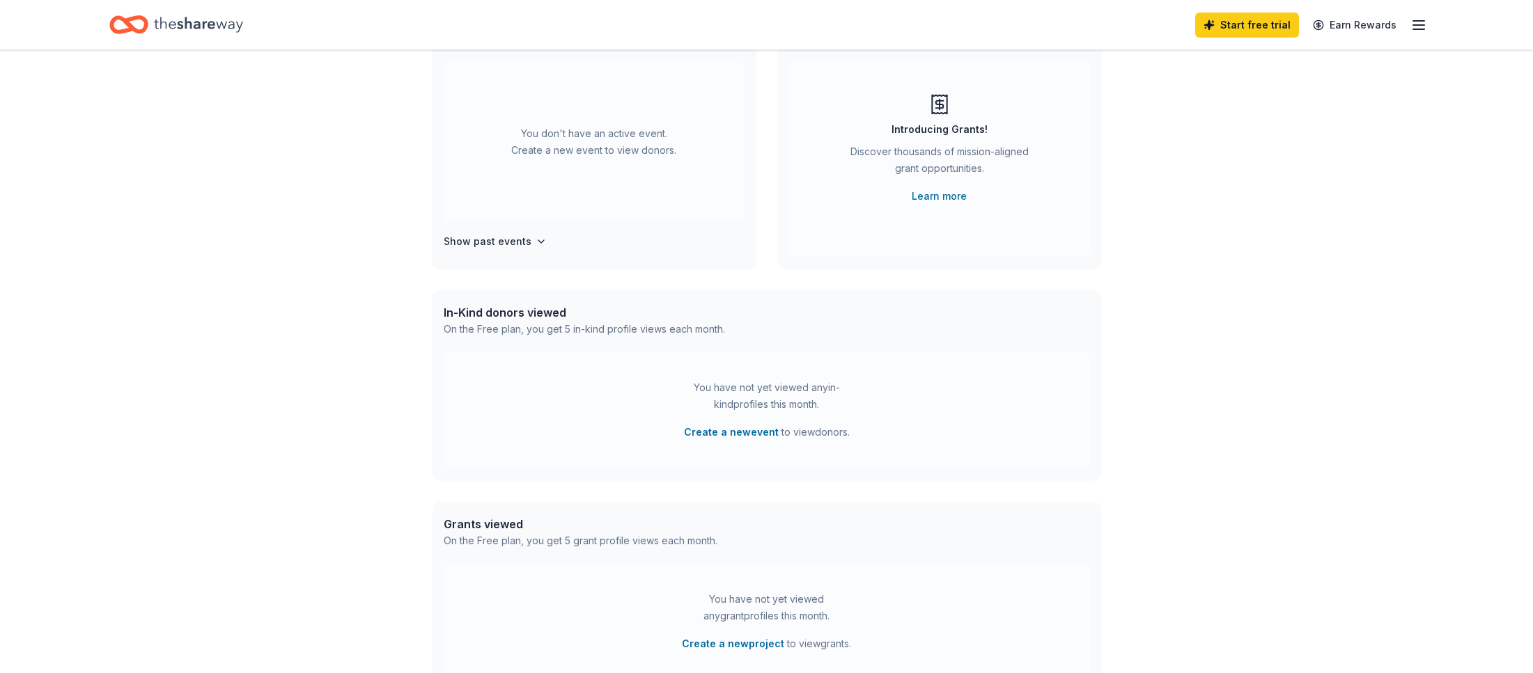
scroll to position [137, 0]
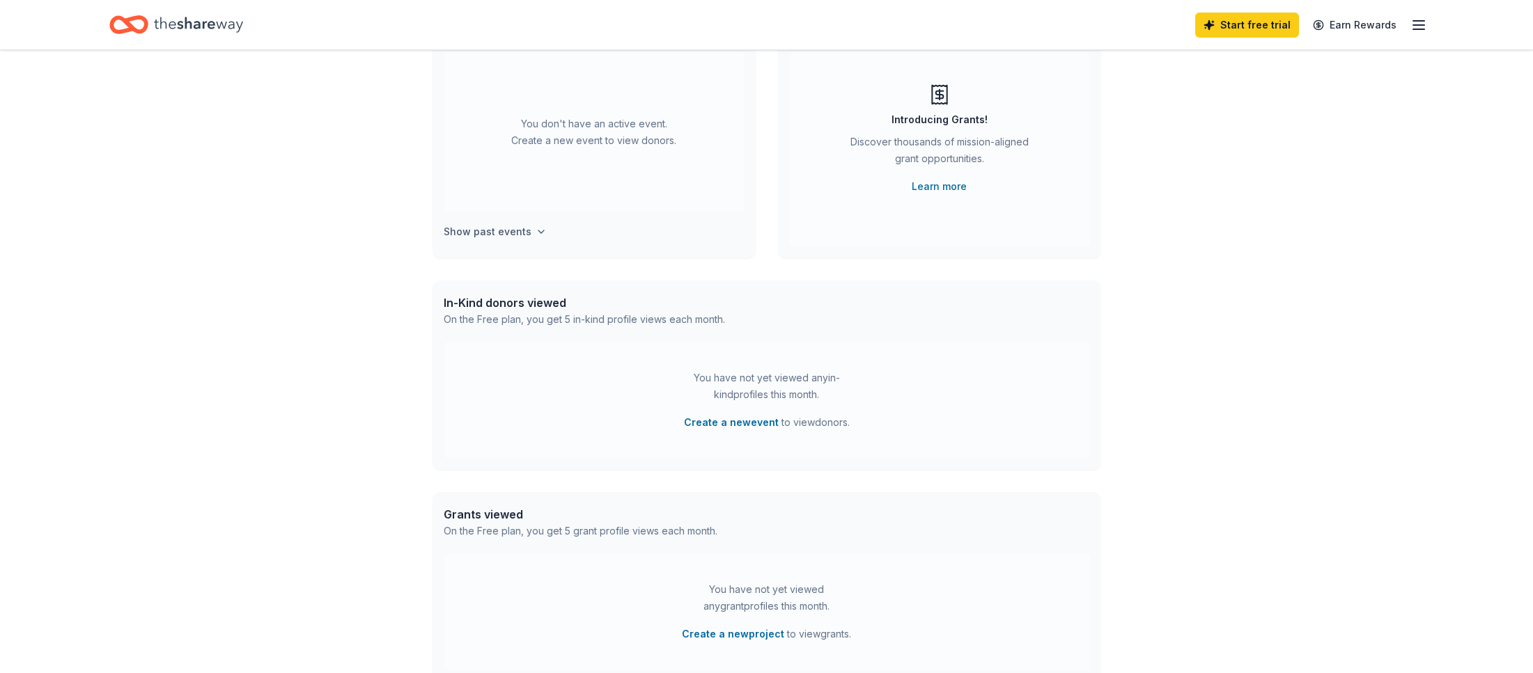
click at [501, 236] on h4 "Show past events" at bounding box center [488, 232] width 88 height 17
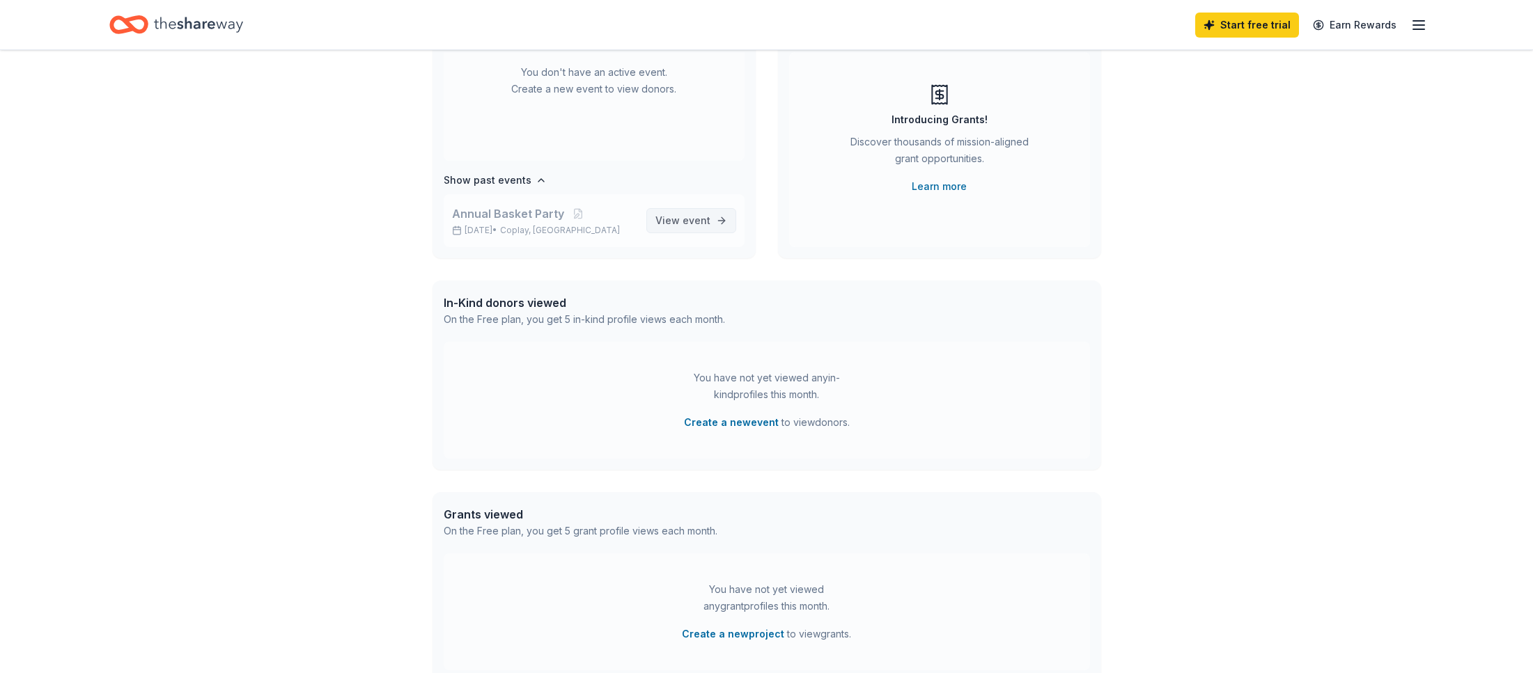
click at [680, 231] on link "View event" at bounding box center [691, 220] width 90 height 25
click at [685, 219] on span "event" at bounding box center [697, 221] width 28 height 12
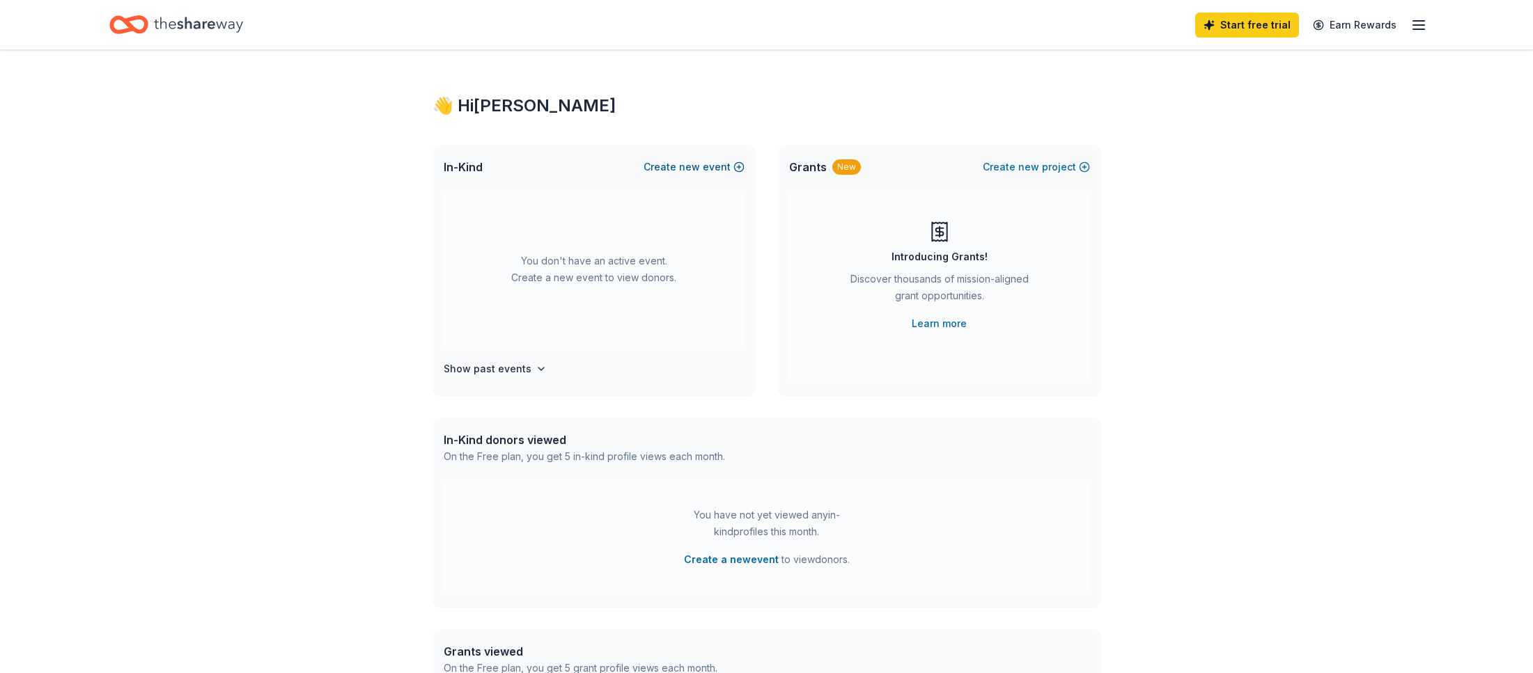
click at [708, 167] on button "Create new event" at bounding box center [694, 167] width 101 height 17
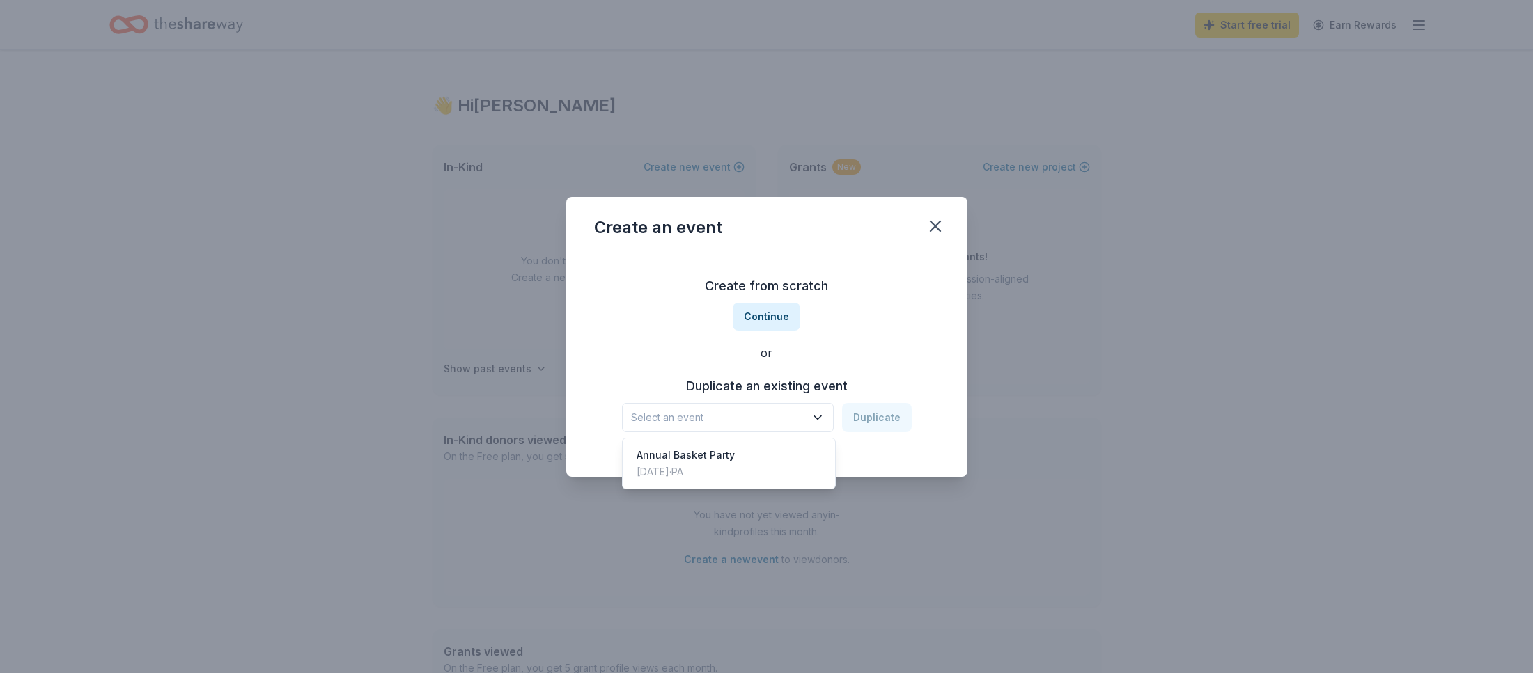
click at [730, 419] on span "Select an event" at bounding box center [718, 418] width 174 height 17
click at [703, 457] on div "Annual Basket Party" at bounding box center [686, 455] width 98 height 17
click at [877, 421] on button "Duplicate" at bounding box center [877, 417] width 70 height 29
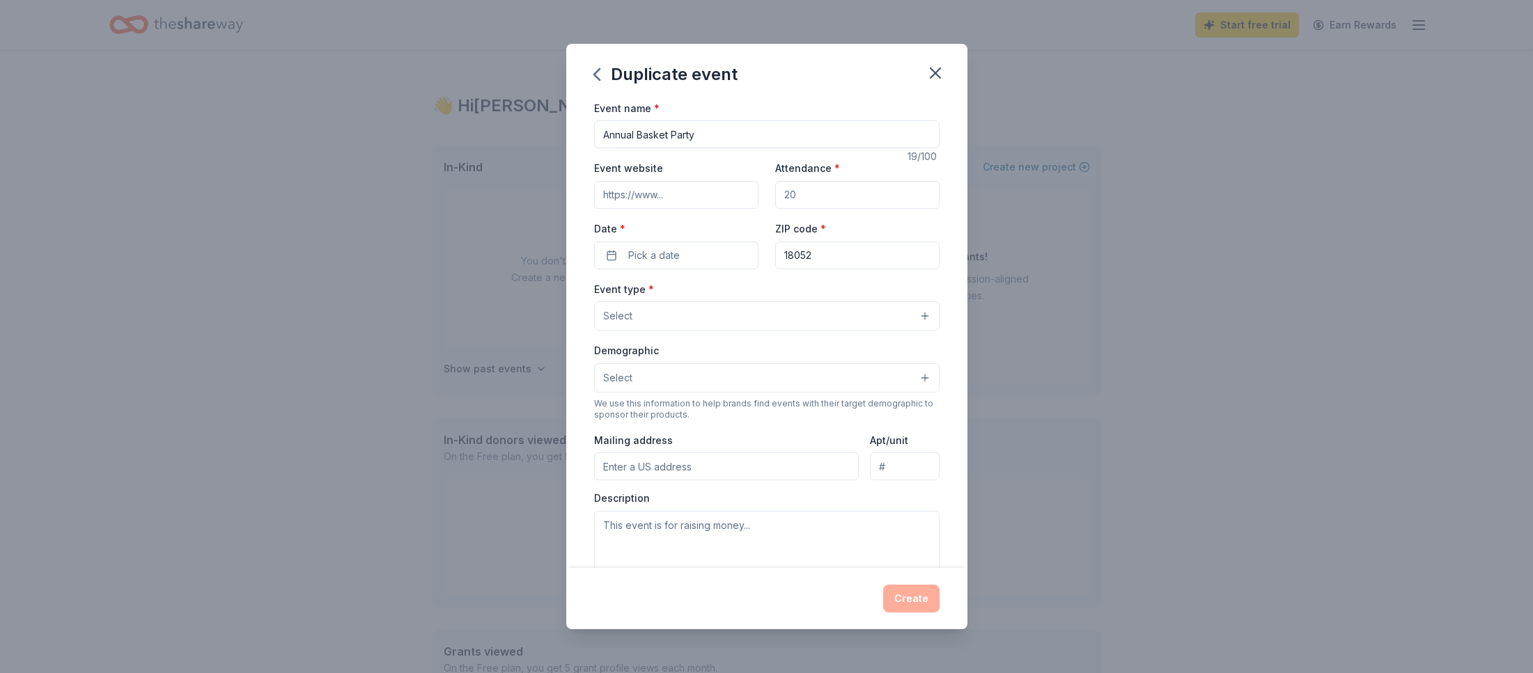
click at [843, 195] on input "Attendance *" at bounding box center [857, 195] width 164 height 28
type input "400"
click at [657, 199] on input "Event website" at bounding box center [676, 194] width 164 height 28
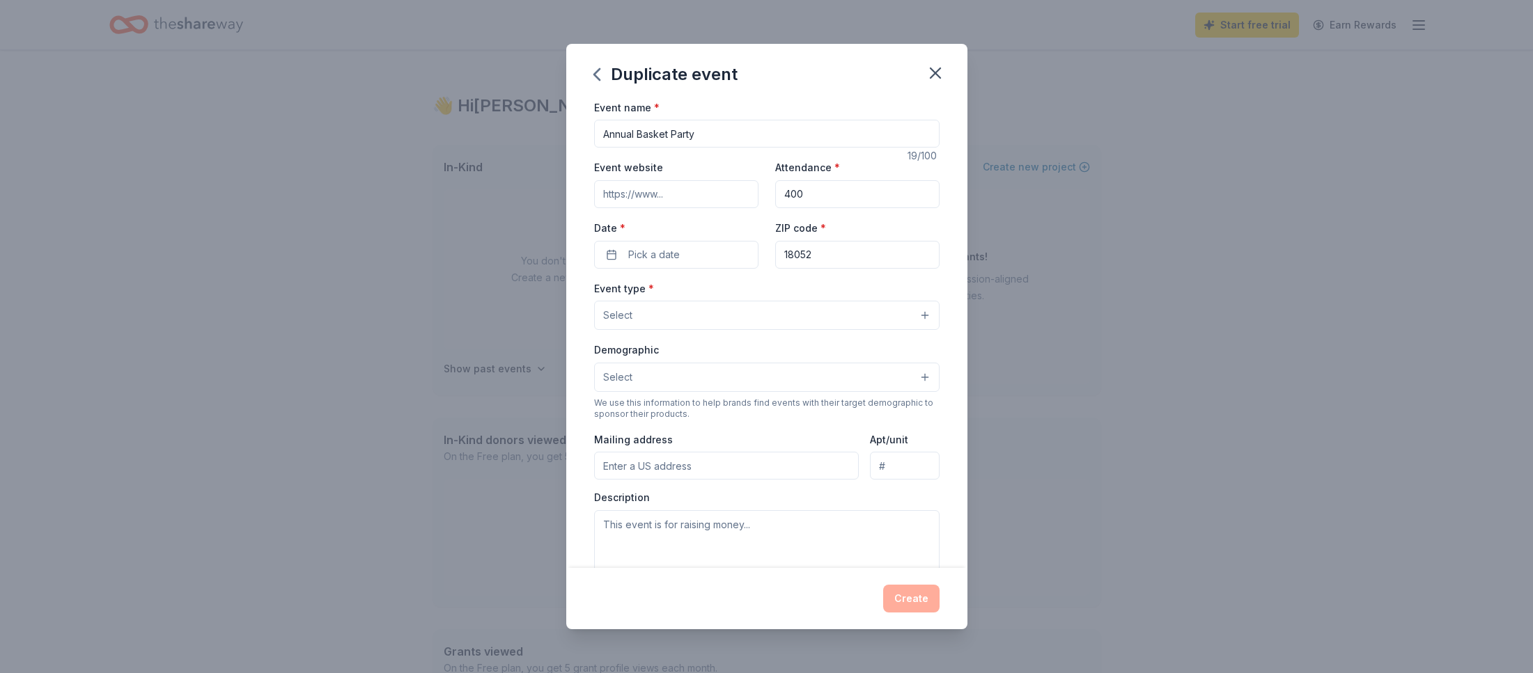
paste input "https://holytrinitywhitehall.weconnect.com/"
type input "https://holytrinitywhitehall.weconnect.com/"
click at [609, 251] on button "Pick a date" at bounding box center [676, 255] width 164 height 28
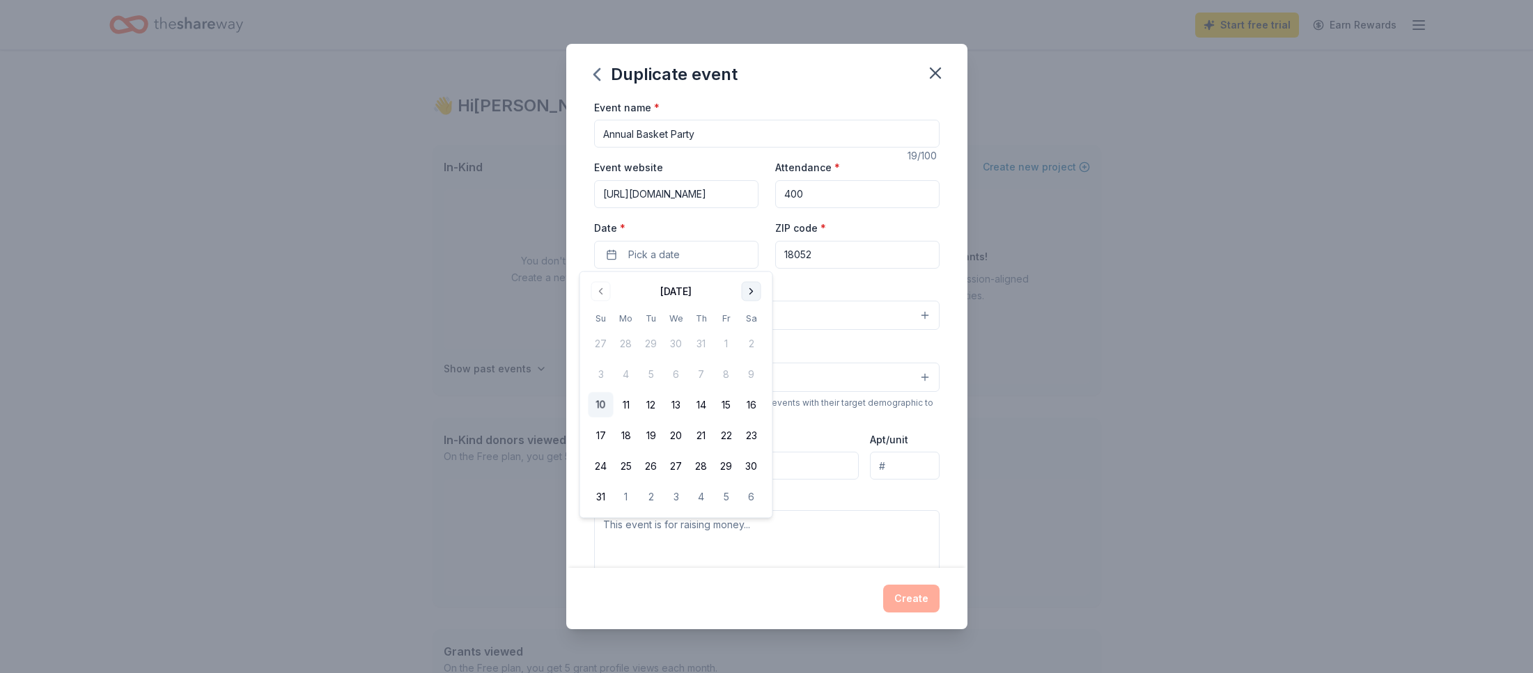
click at [751, 292] on button "Go to next month" at bounding box center [752, 292] width 20 height 20
click at [756, 435] on button "25" at bounding box center [751, 435] width 25 height 25
click at [1085, 200] on div "Duplicate event Event name * Annual Basket Party 19 /100 Event website https://…" at bounding box center [766, 336] width 1533 height 673
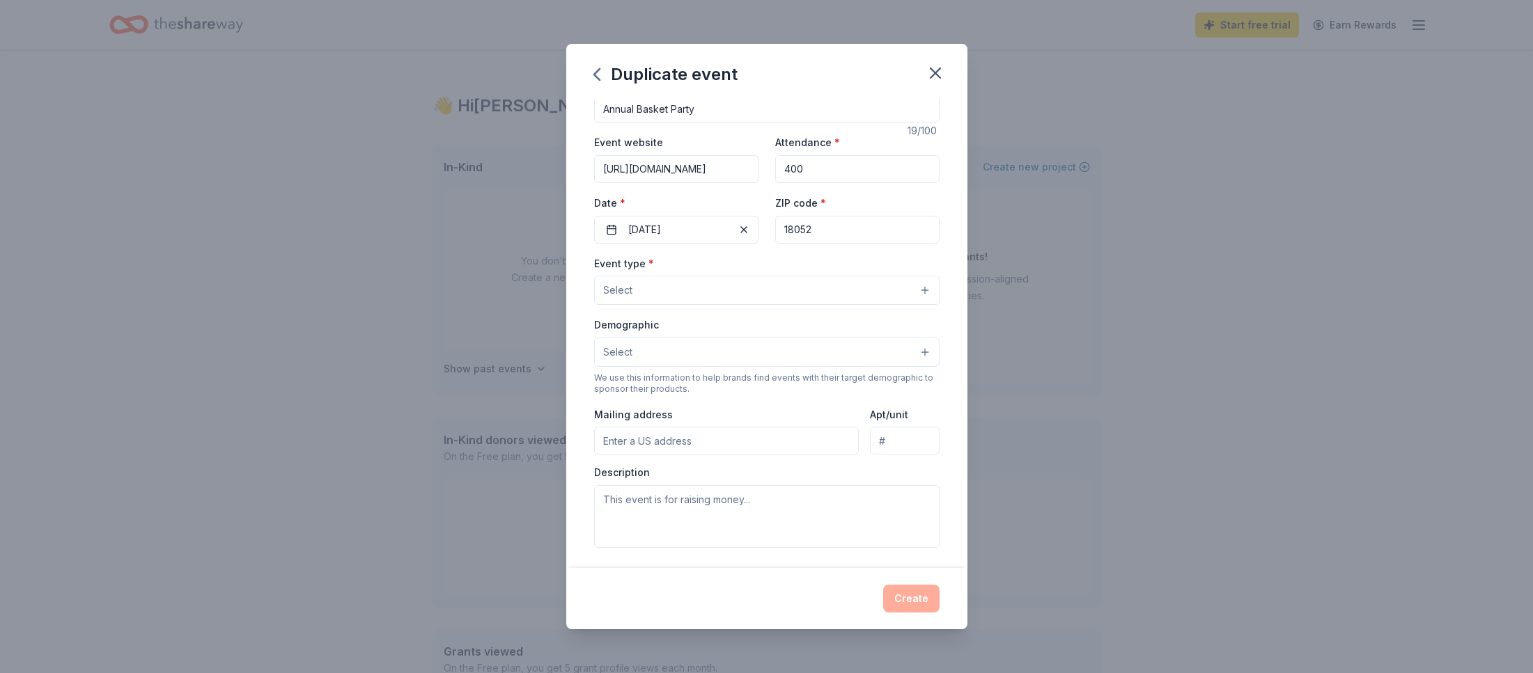
scroll to position [27, 0]
click at [628, 284] on span "Select" at bounding box center [617, 289] width 29 height 17
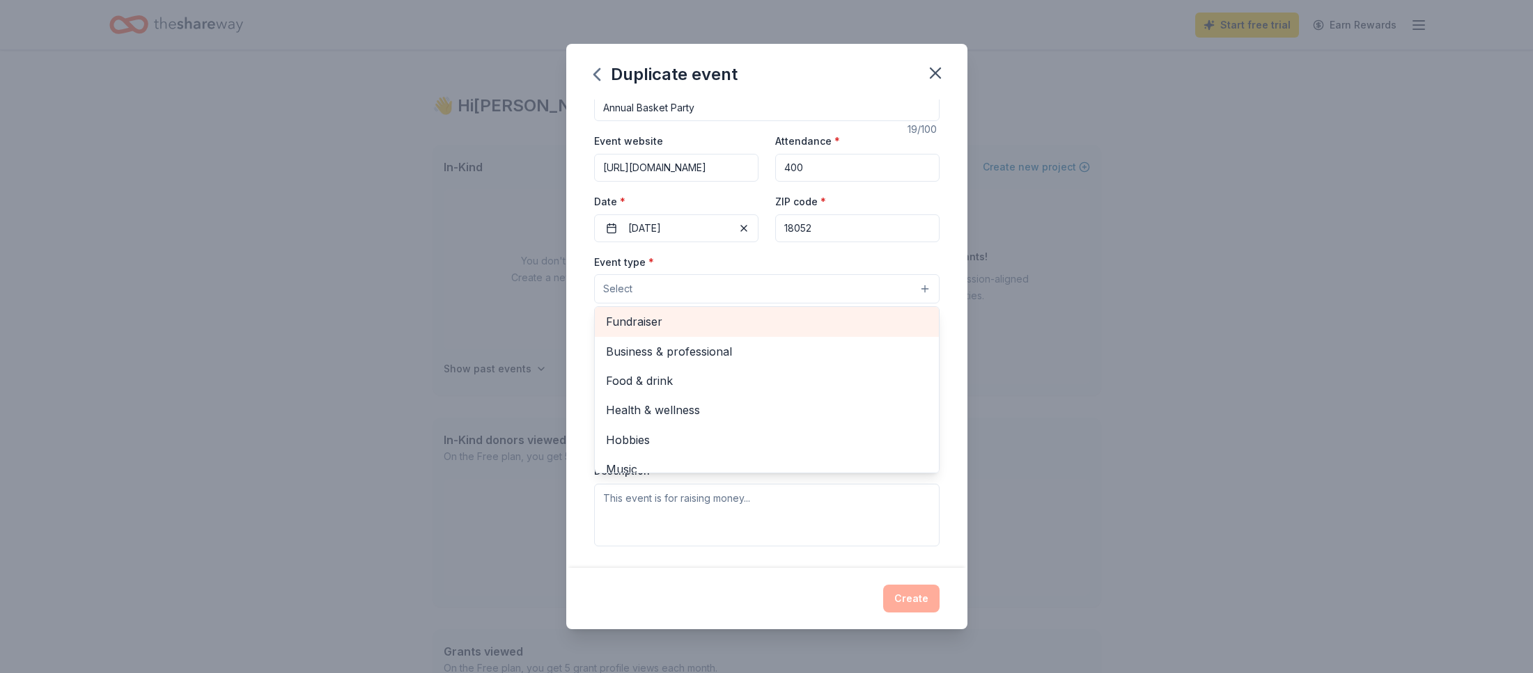
scroll to position [5, 0]
click at [653, 320] on span "Fundraiser" at bounding box center [767, 320] width 322 height 18
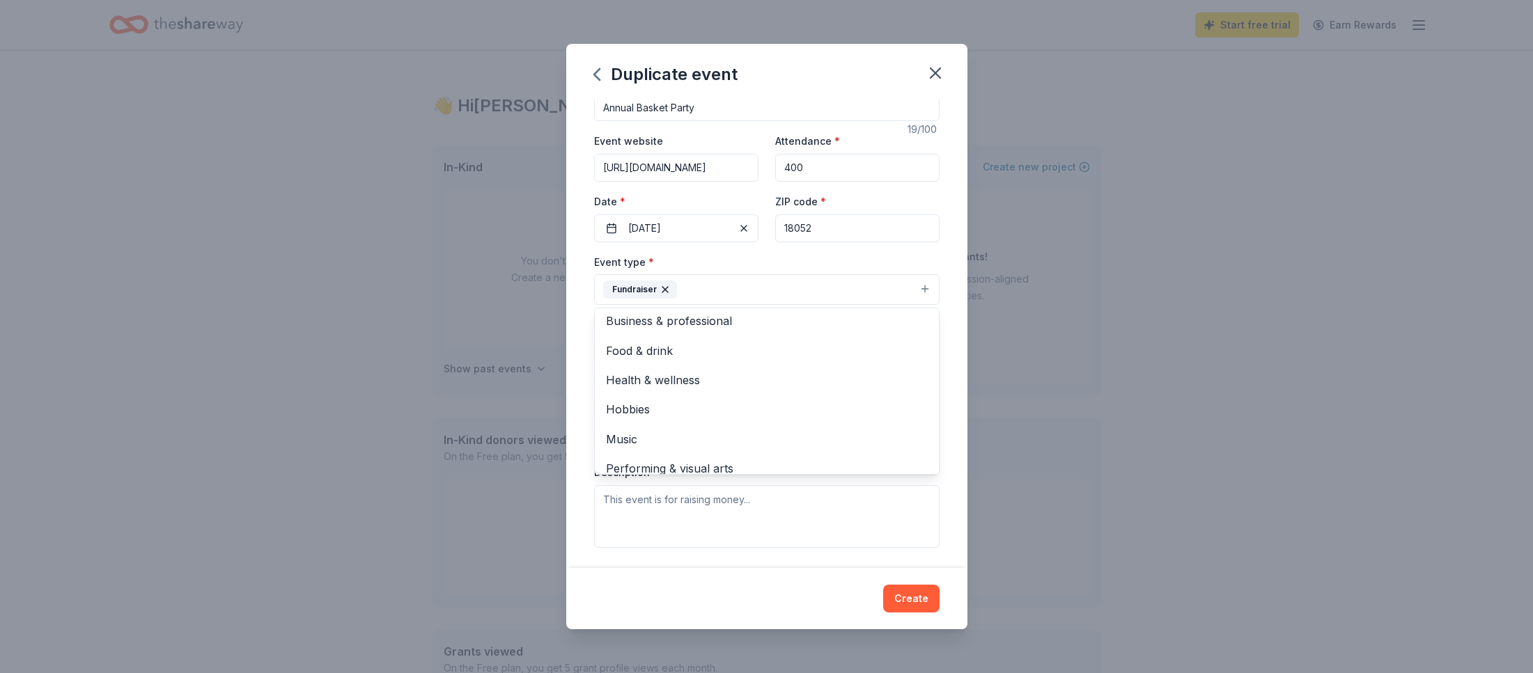
click at [471, 329] on div "Duplicate event Event name * Annual Basket Party 19 /100 Event website https://…" at bounding box center [766, 336] width 1533 height 673
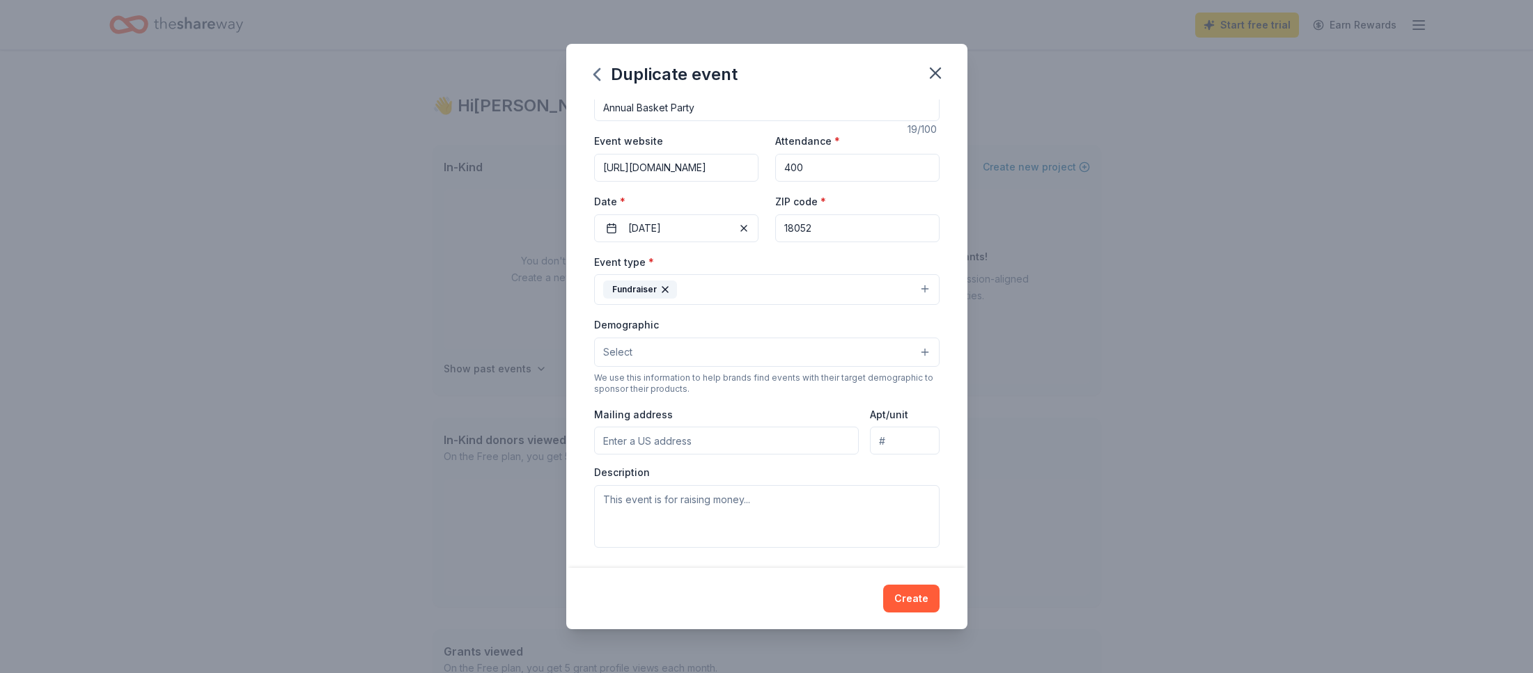
click at [642, 350] on button "Select" at bounding box center [766, 352] width 345 height 29
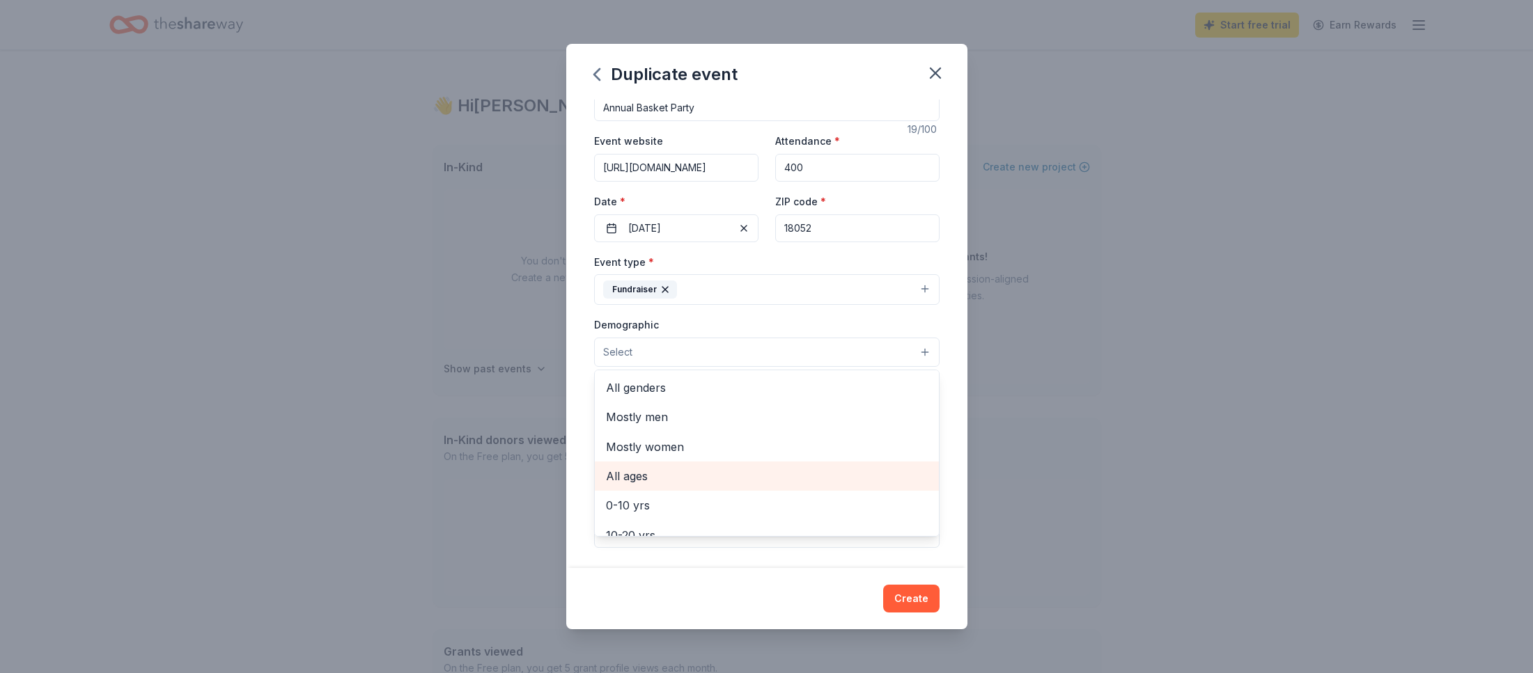
click at [621, 474] on span "All ages" at bounding box center [767, 476] width 322 height 18
click at [430, 311] on div "Duplicate event Event name * Annual Basket Party 19 /100 Event website https://…" at bounding box center [766, 336] width 1533 height 673
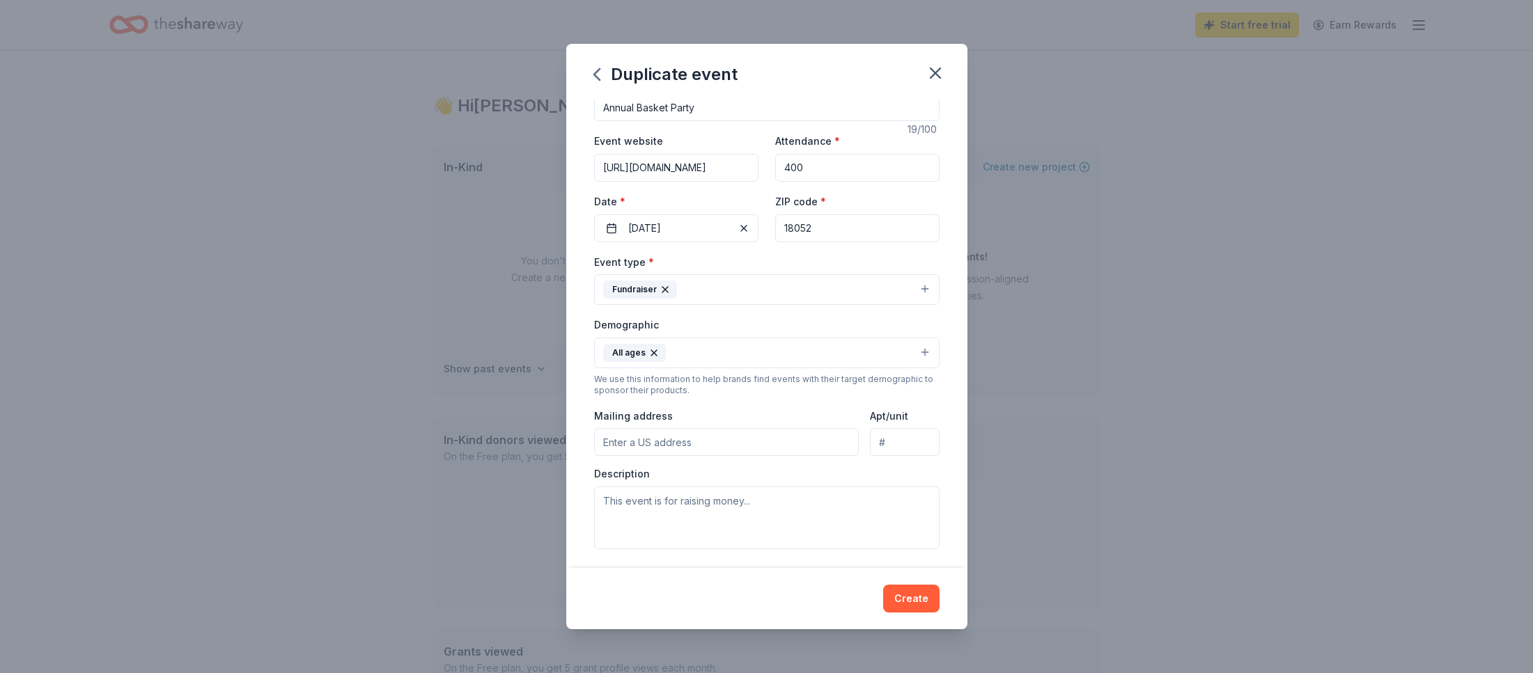
click at [750, 350] on button "All ages" at bounding box center [766, 353] width 345 height 31
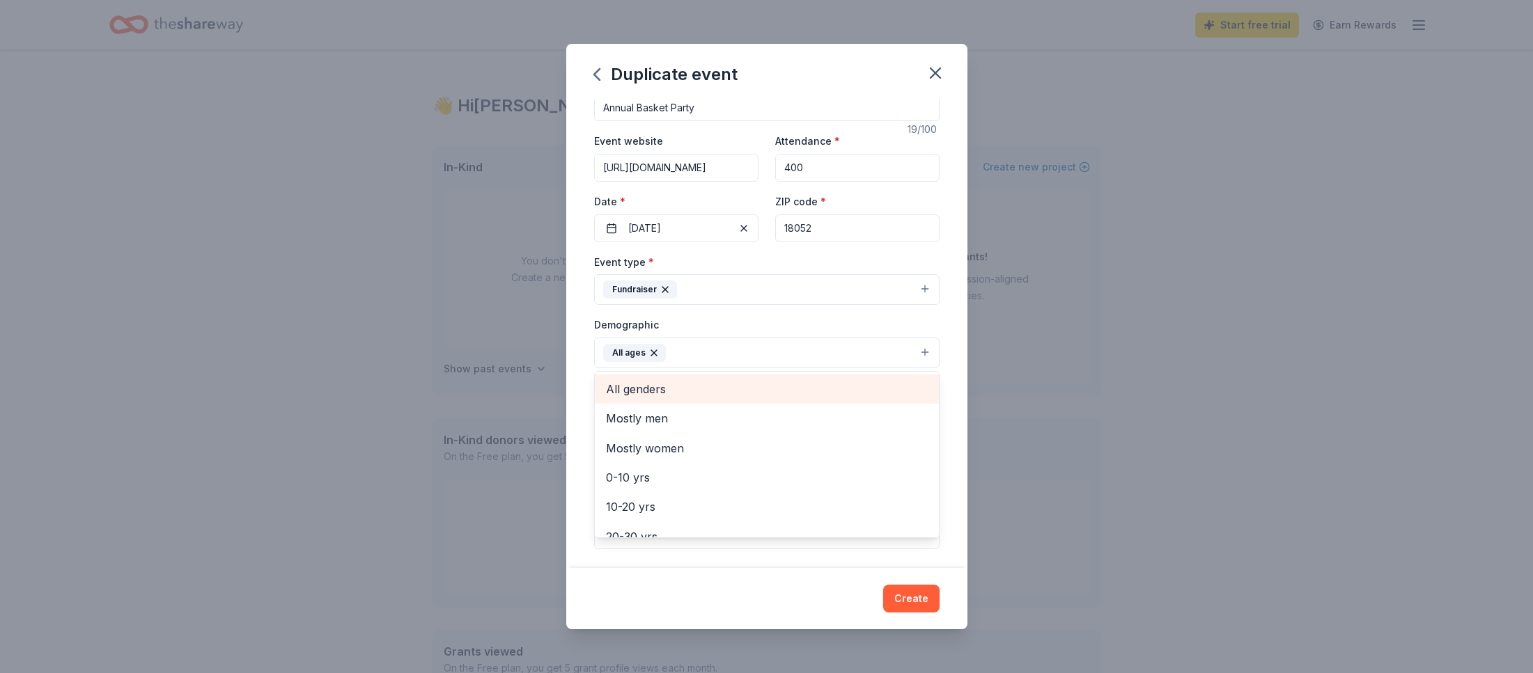
click at [650, 392] on span "All genders" at bounding box center [767, 389] width 322 height 18
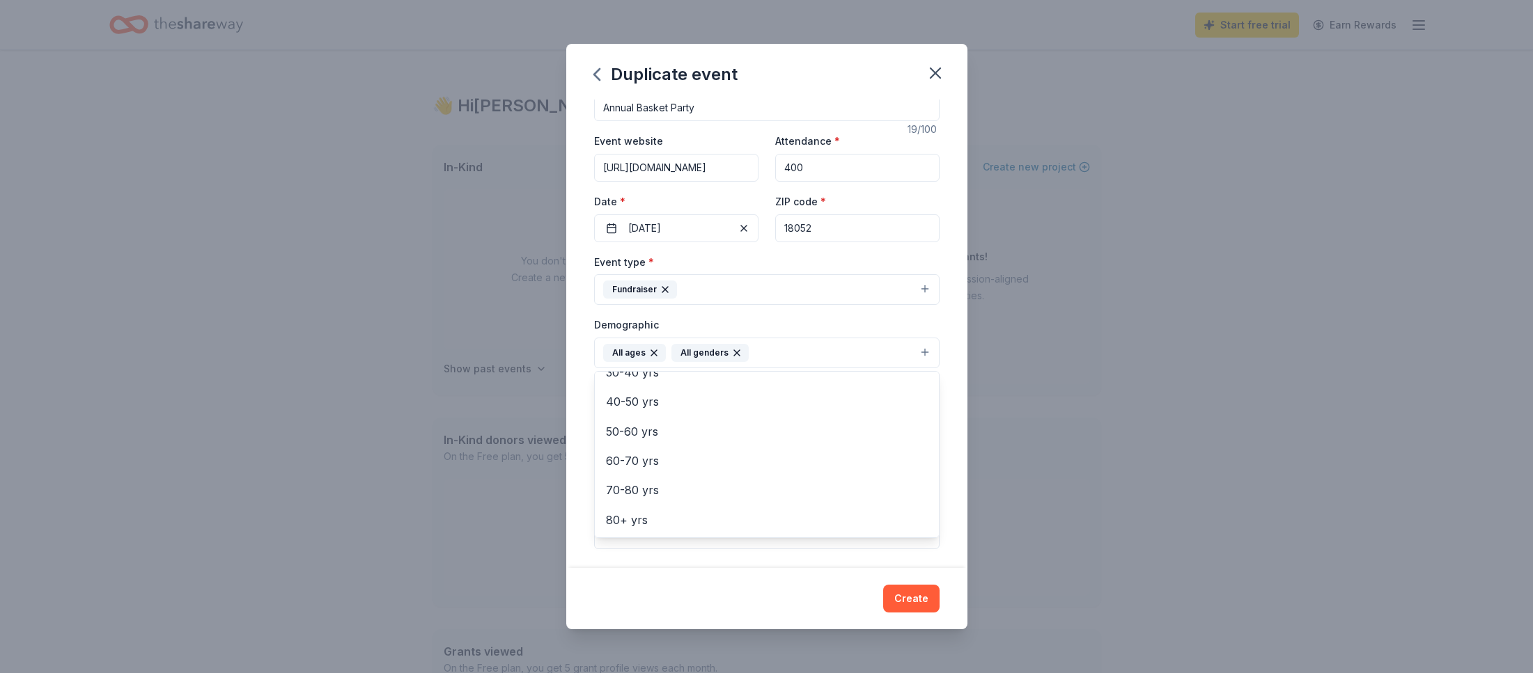
click at [418, 272] on div "Duplicate event Event name * Annual Basket Party 19 /100 Event website https://…" at bounding box center [766, 336] width 1533 height 673
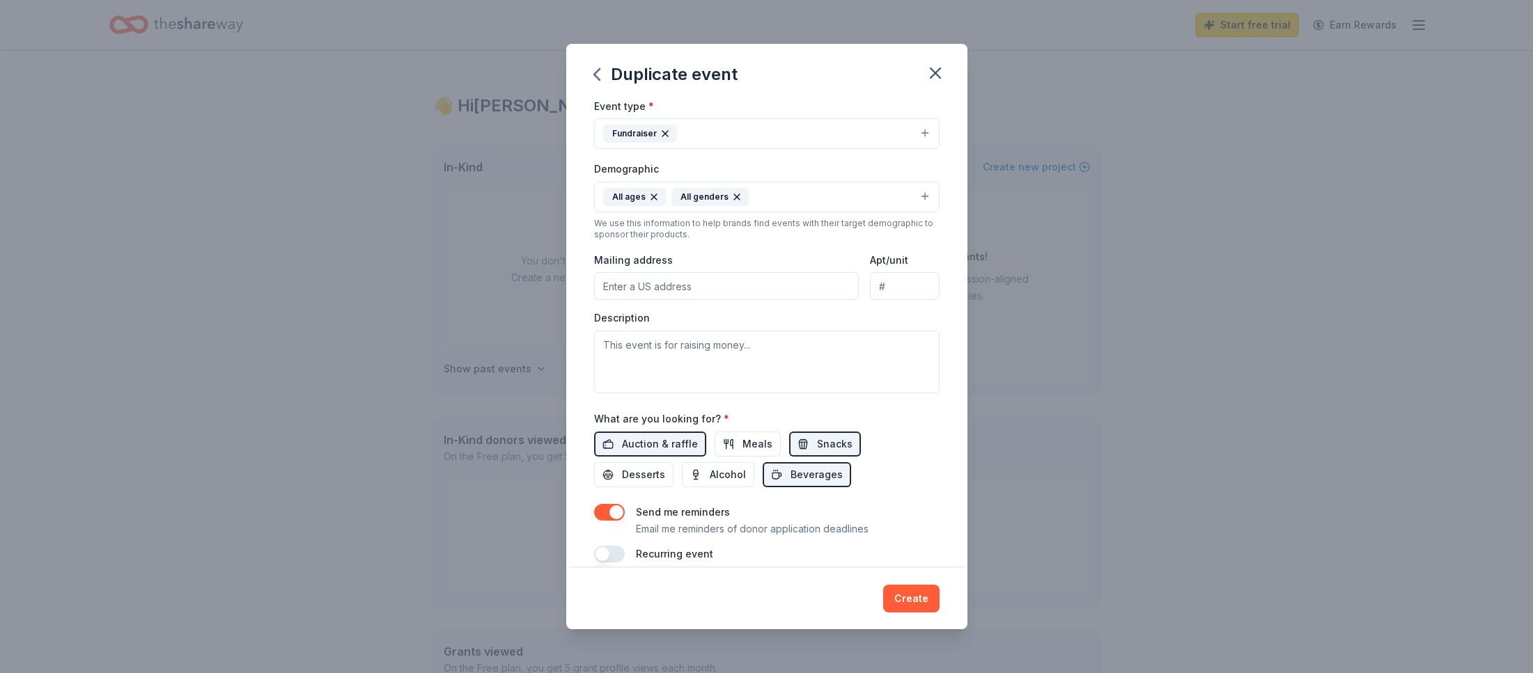
scroll to position [185, 0]
click at [648, 284] on input "Mailing address" at bounding box center [726, 285] width 265 height 28
paste input "4102 S. Church St. Whitehall, PA"
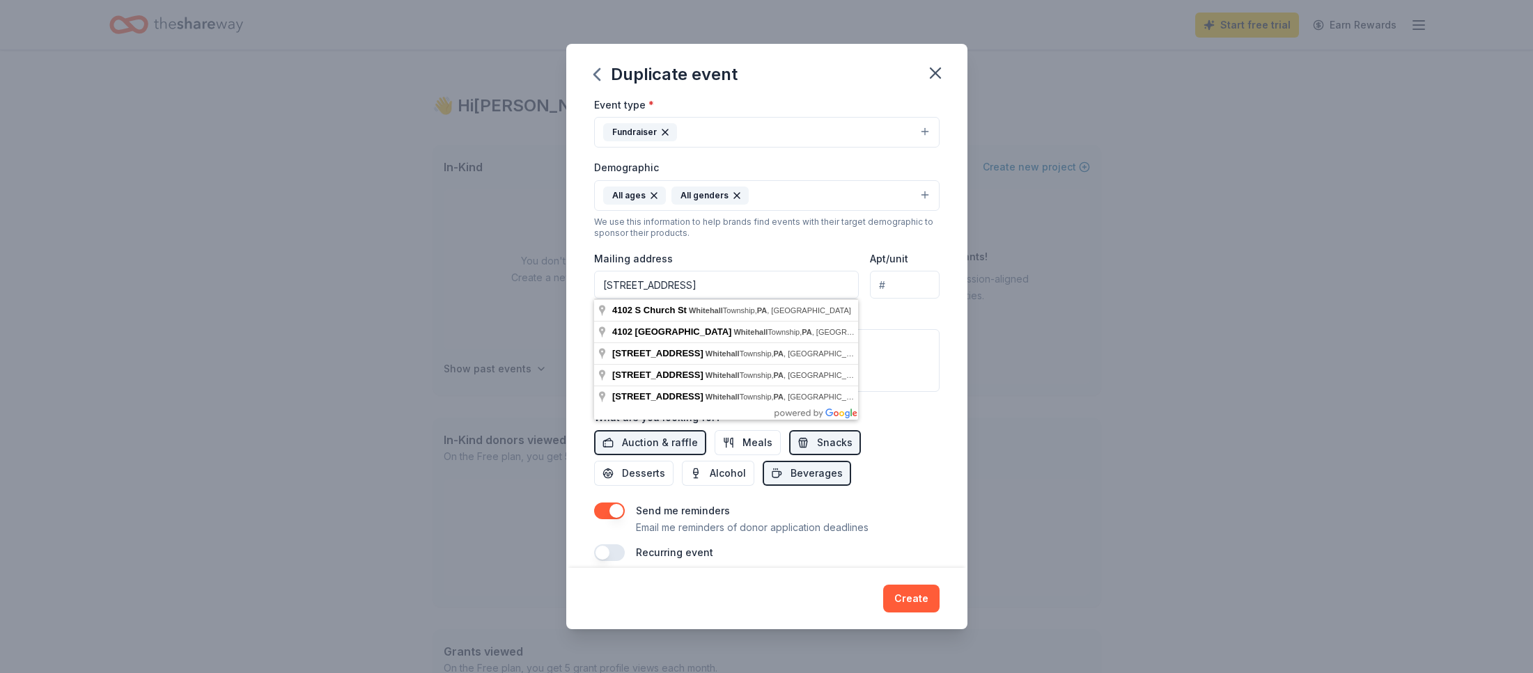
click at [796, 283] on input "4102 S. Church St. Whitehall, PA" at bounding box center [726, 285] width 265 height 28
type input "4102 S. Church St. Whitehall, PA"
click at [1101, 270] on div "Duplicate event Event name * Annual Basket Party 19 /100 Event website https://…" at bounding box center [766, 336] width 1533 height 673
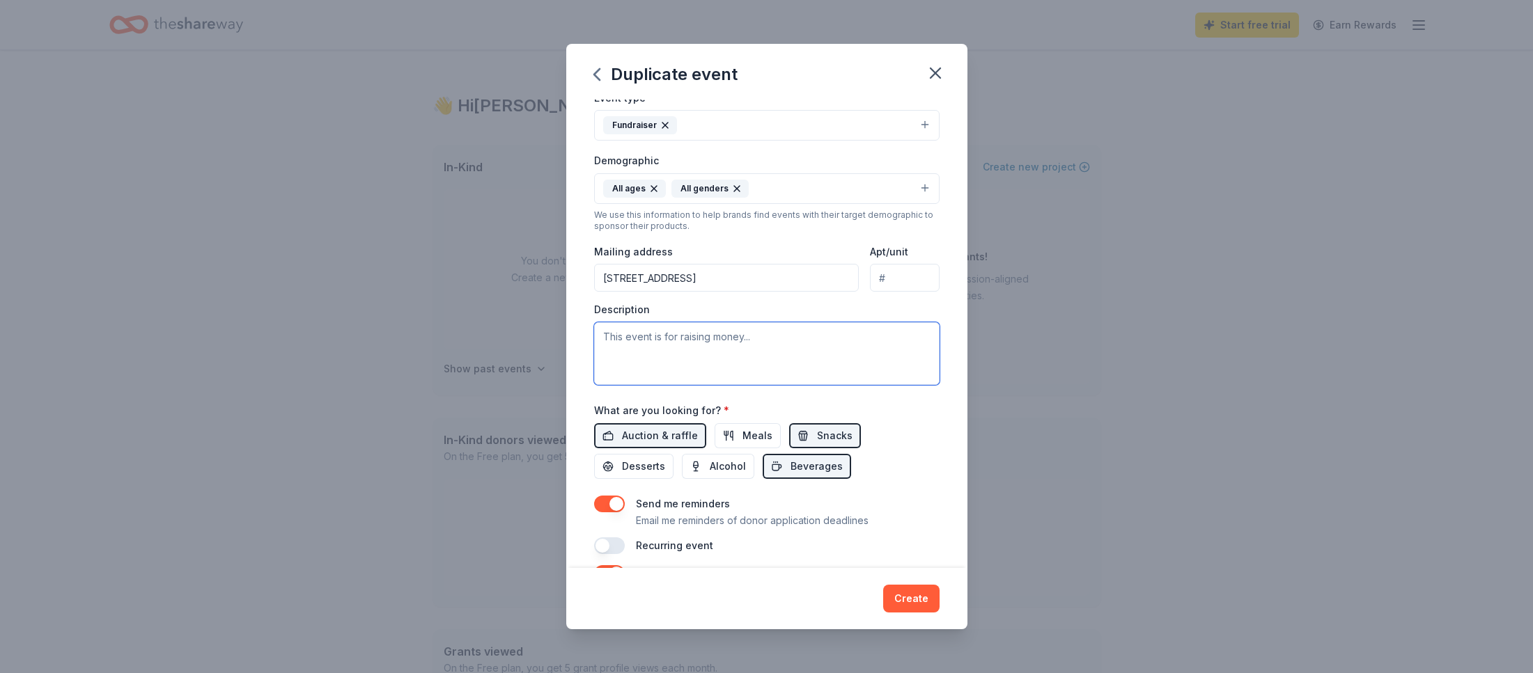
click at [646, 352] on textarea at bounding box center [766, 353] width 345 height 63
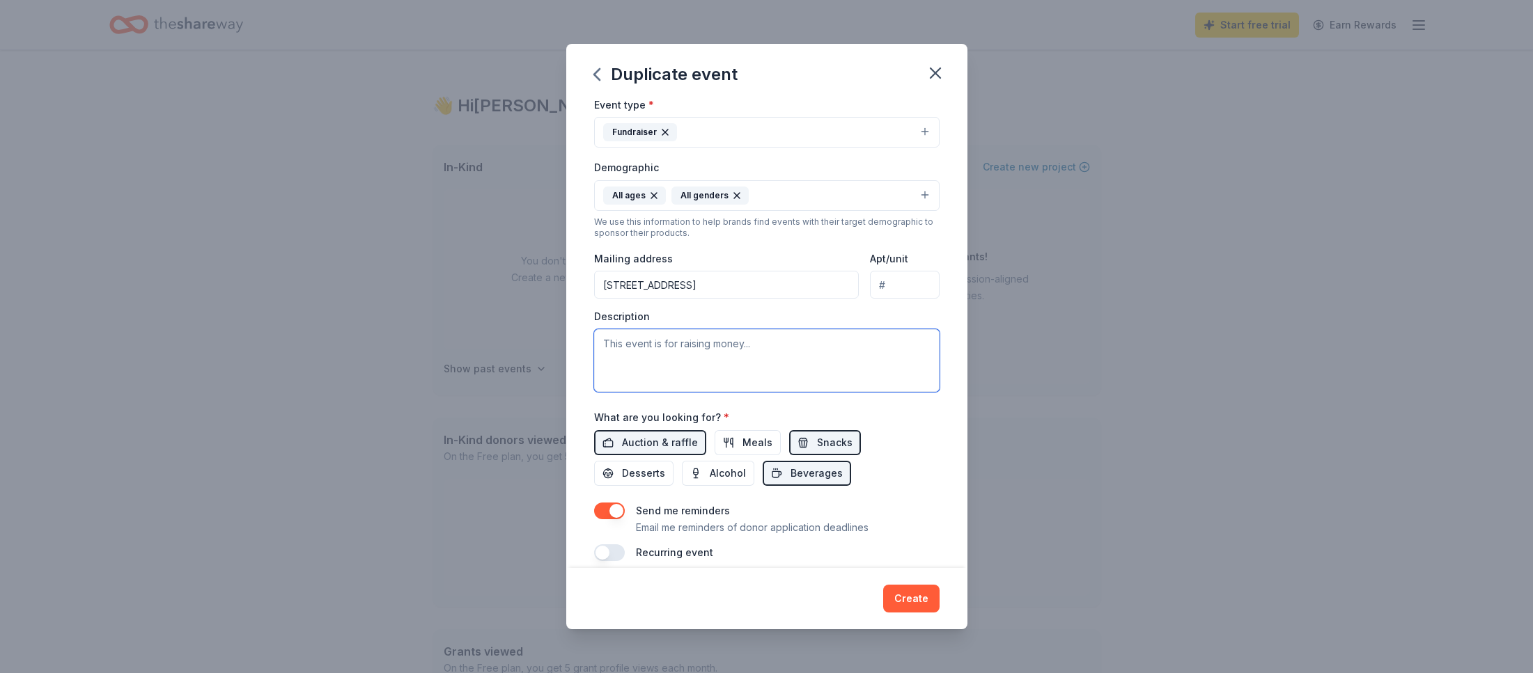
click at [614, 350] on textarea at bounding box center [766, 360] width 345 height 63
paste textarea "Profits from this event go toward our charitable giving....Soup kitchens, home …"
type textarea "Profits from this event go toward our charitable giving....Soup kitchens, home …"
click at [643, 440] on span "Auction & raffle" at bounding box center [660, 443] width 76 height 17
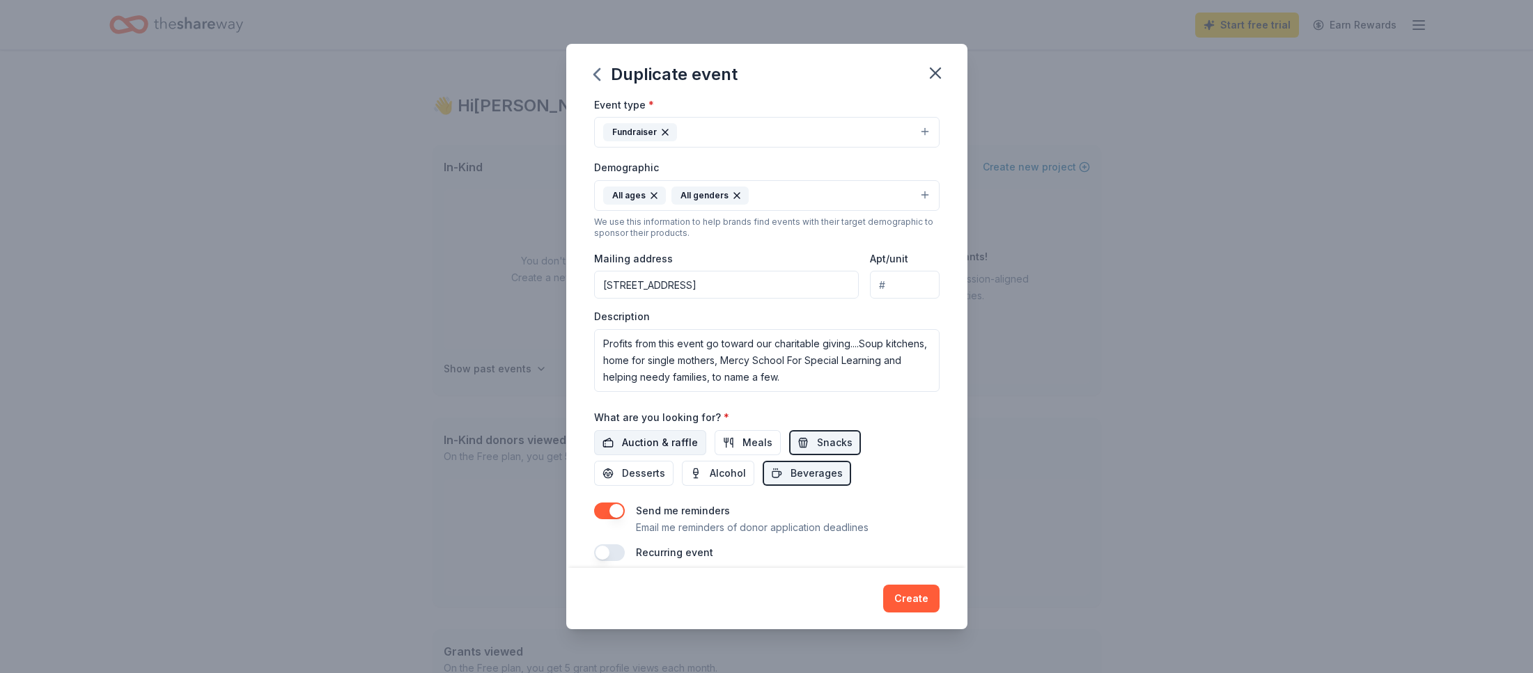
click at [643, 440] on span "Auction & raffle" at bounding box center [660, 443] width 76 height 17
click at [790, 478] on span "Beverages" at bounding box center [816, 473] width 52 height 17
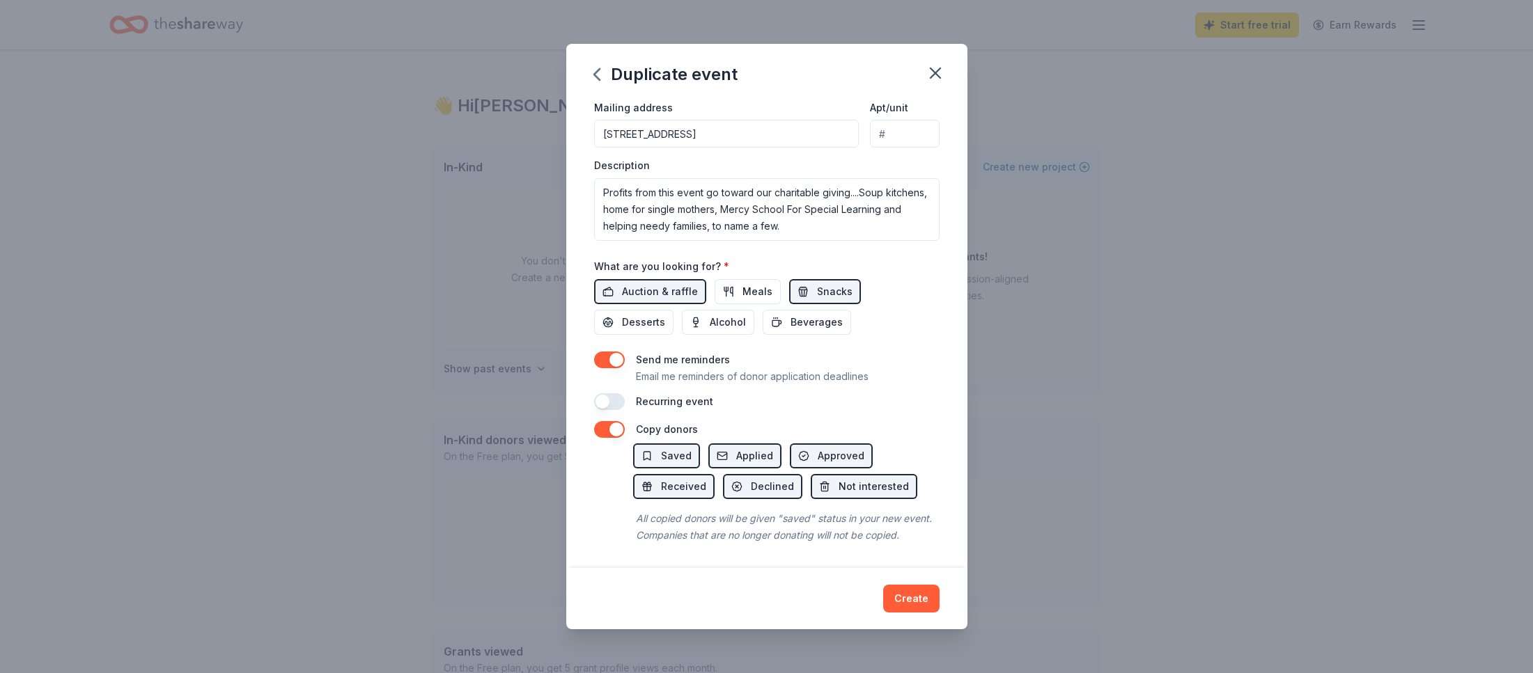
scroll to position [17, 0]
click at [912, 598] on button "Create" at bounding box center [911, 599] width 56 height 28
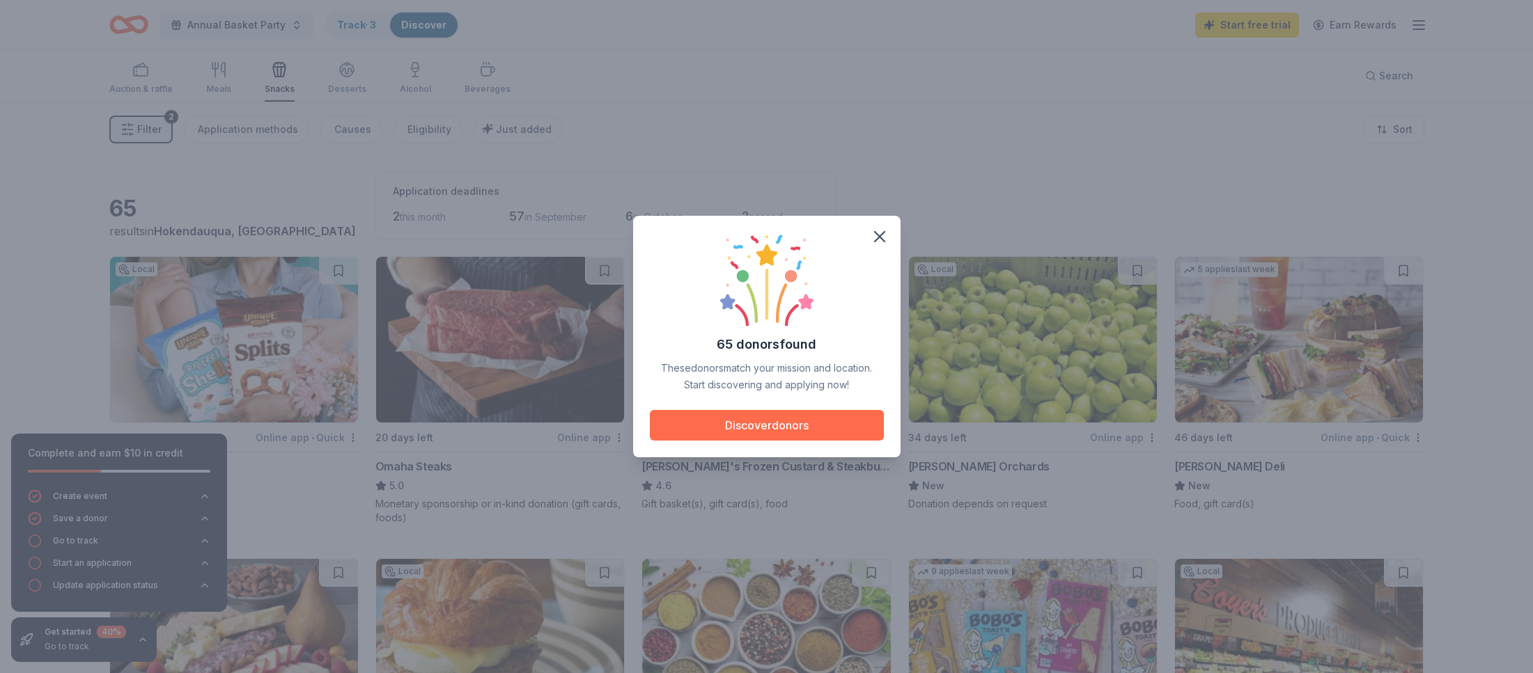
click at [751, 426] on button "Discover donors" at bounding box center [767, 425] width 234 height 31
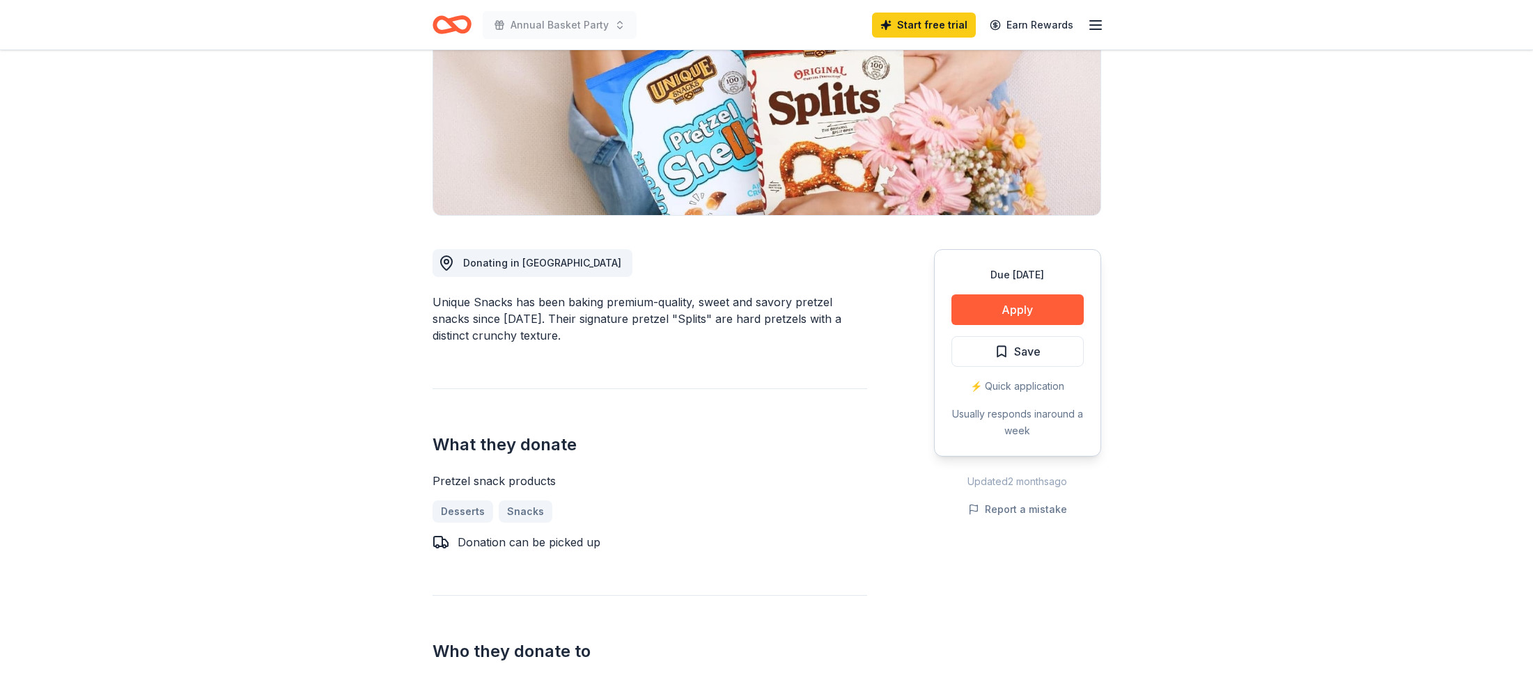
scroll to position [272, 0]
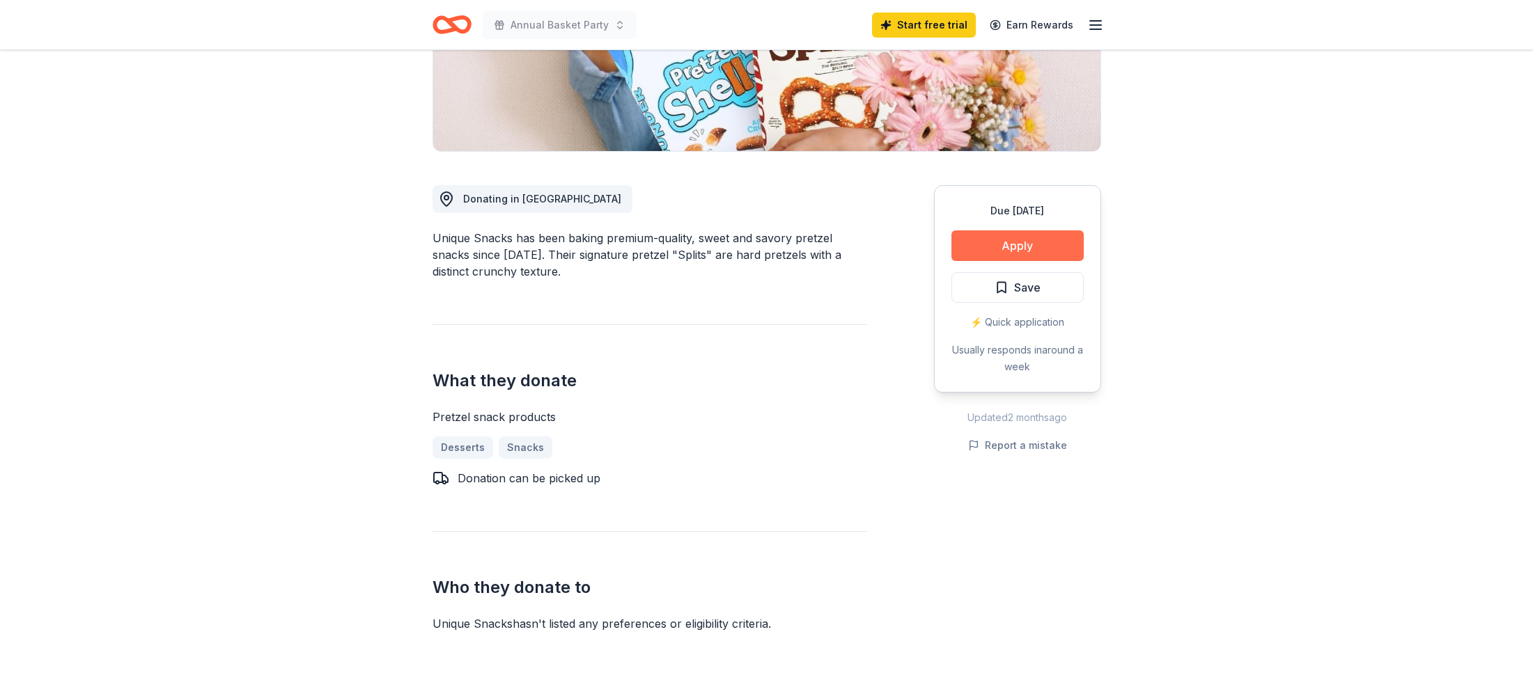
click at [1054, 250] on button "Apply" at bounding box center [1017, 246] width 132 height 31
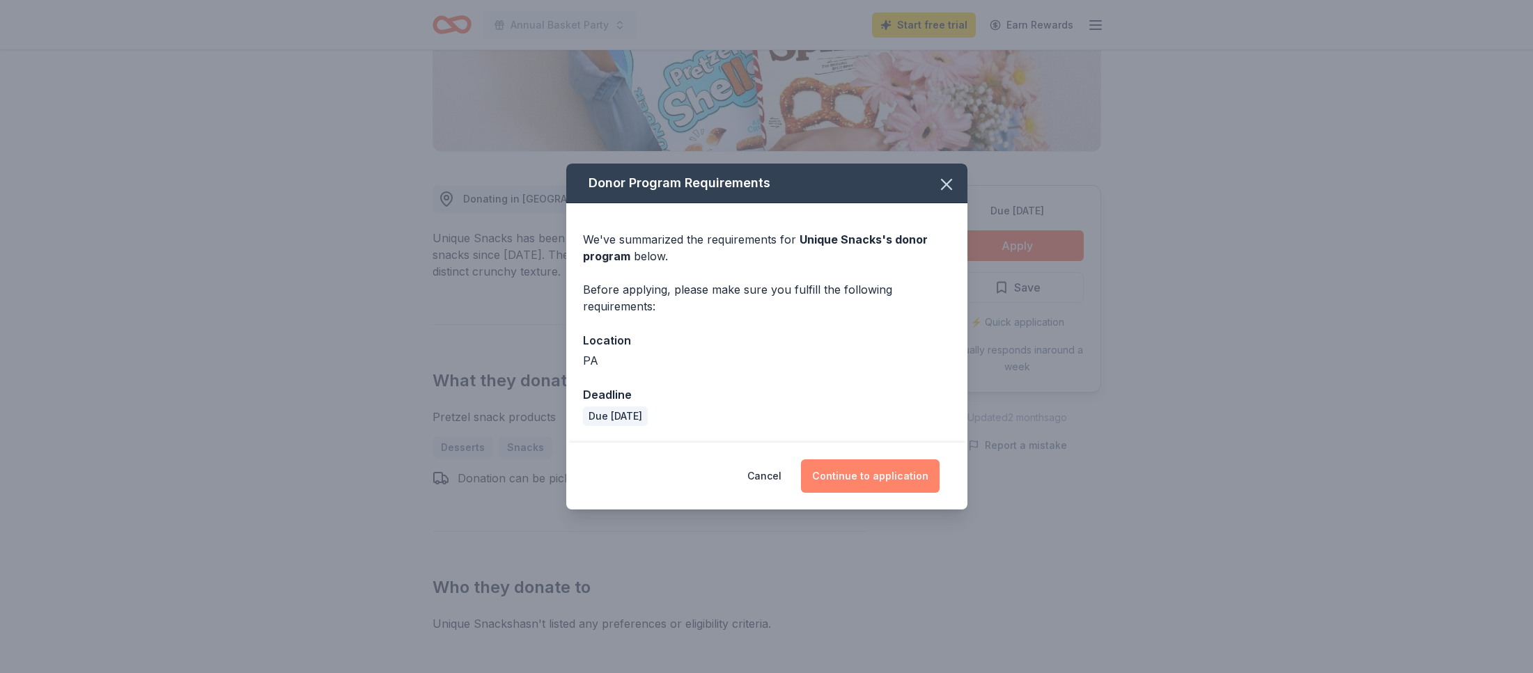
click at [874, 478] on button "Continue to application" at bounding box center [870, 476] width 139 height 33
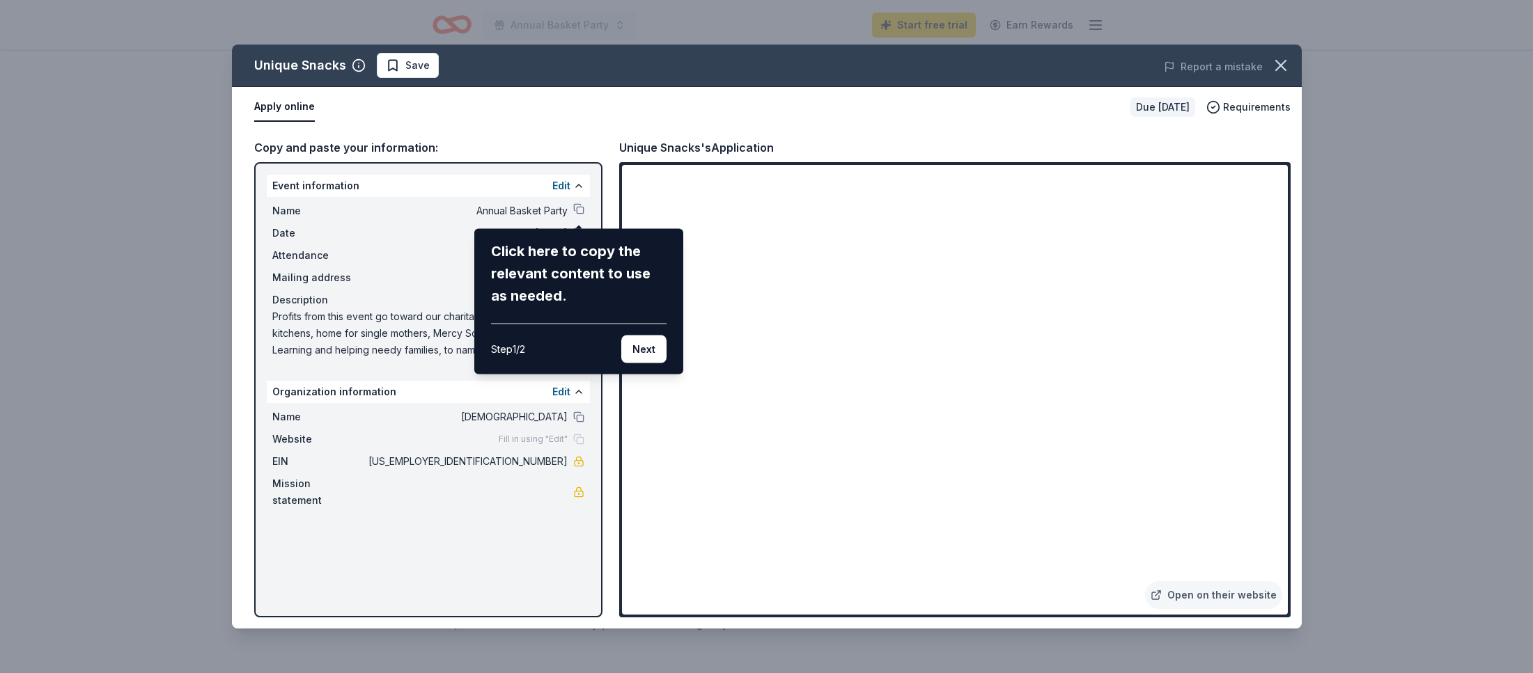
click at [693, 573] on div "Unique Snacks Save Report a mistake Apply online Due in 48 days Requirements Co…" at bounding box center [767, 337] width 1070 height 584
click at [643, 351] on button "Next" at bounding box center [643, 350] width 45 height 28
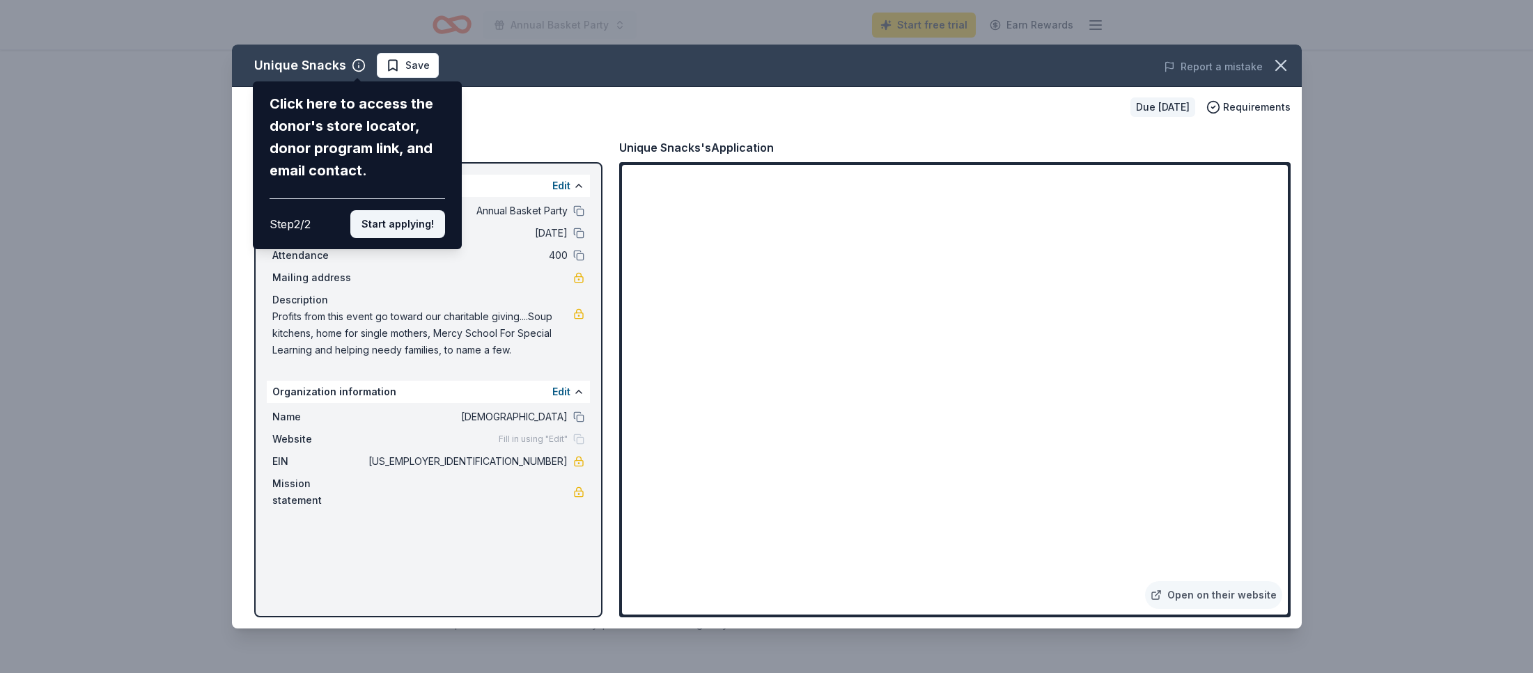
click at [371, 217] on button "Start applying!" at bounding box center [397, 224] width 95 height 28
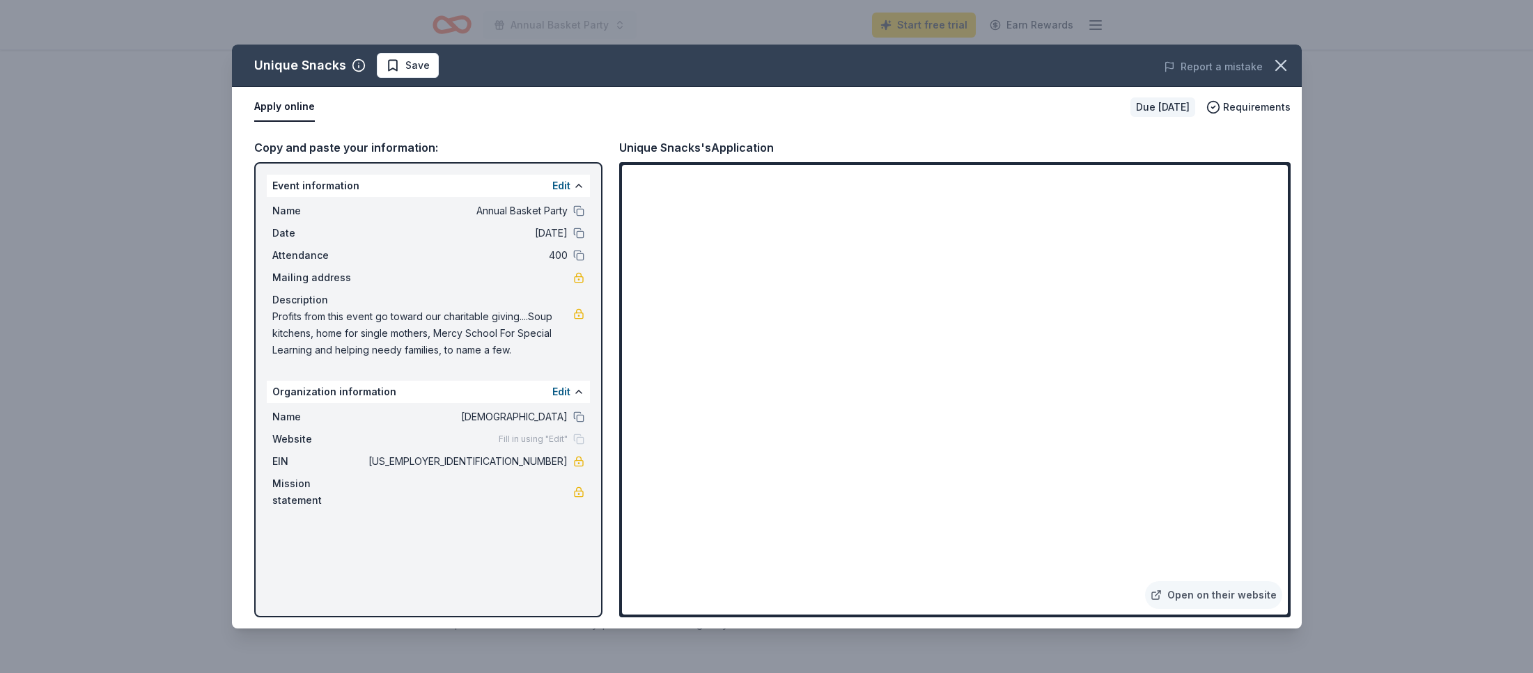
click at [556, 439] on span "Fill in using "Edit"" at bounding box center [533, 439] width 69 height 11
click at [562, 182] on button "Edit" at bounding box center [561, 186] width 18 height 17
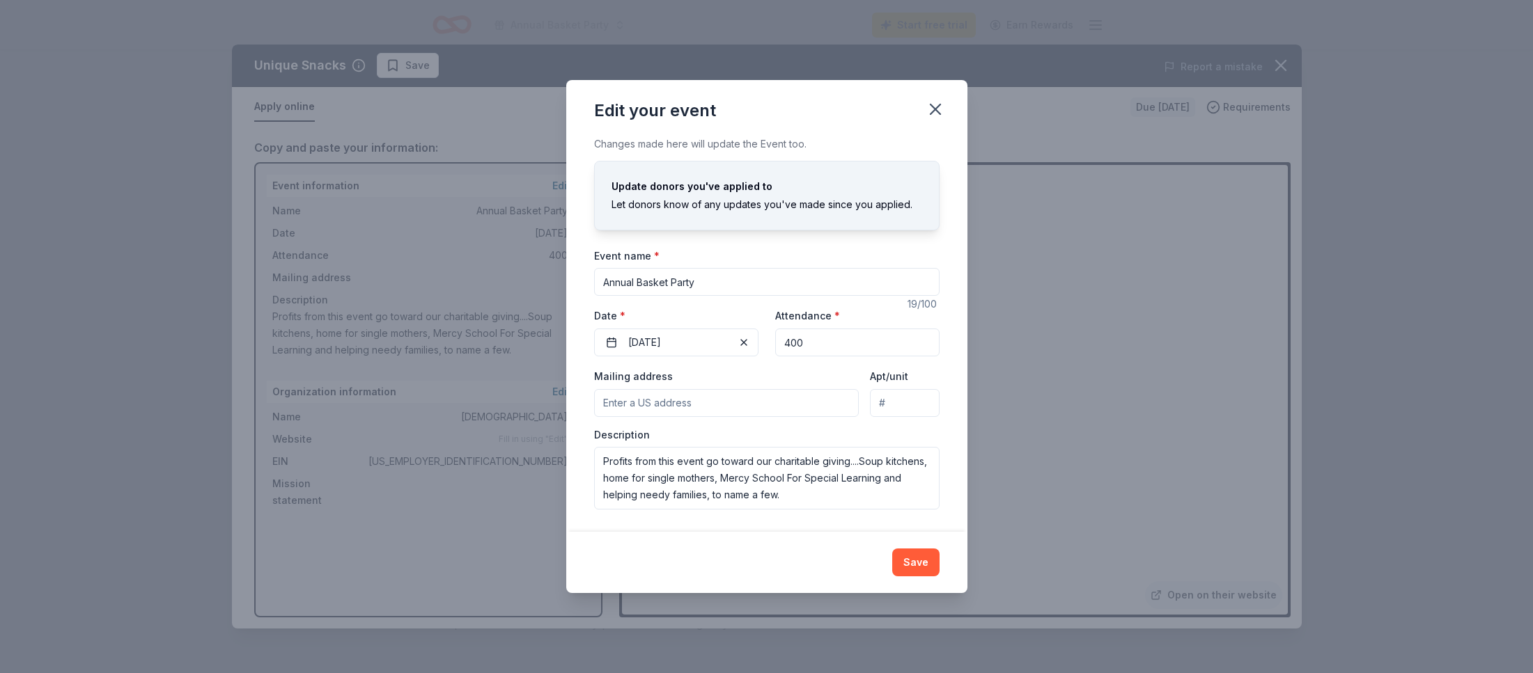
click at [605, 279] on input "Annual Basket Party" at bounding box center [766, 282] width 345 height 28
type input "[DEMOGRAPHIC_DATA] Annual Basket Party"
click at [669, 403] on input "Mailing address" at bounding box center [726, 403] width 265 height 28
click at [718, 404] on input "442 McKeever Lane" at bounding box center [726, 403] width 265 height 28
type input "442 McKeever Lane, Northampton, PA, 18067"
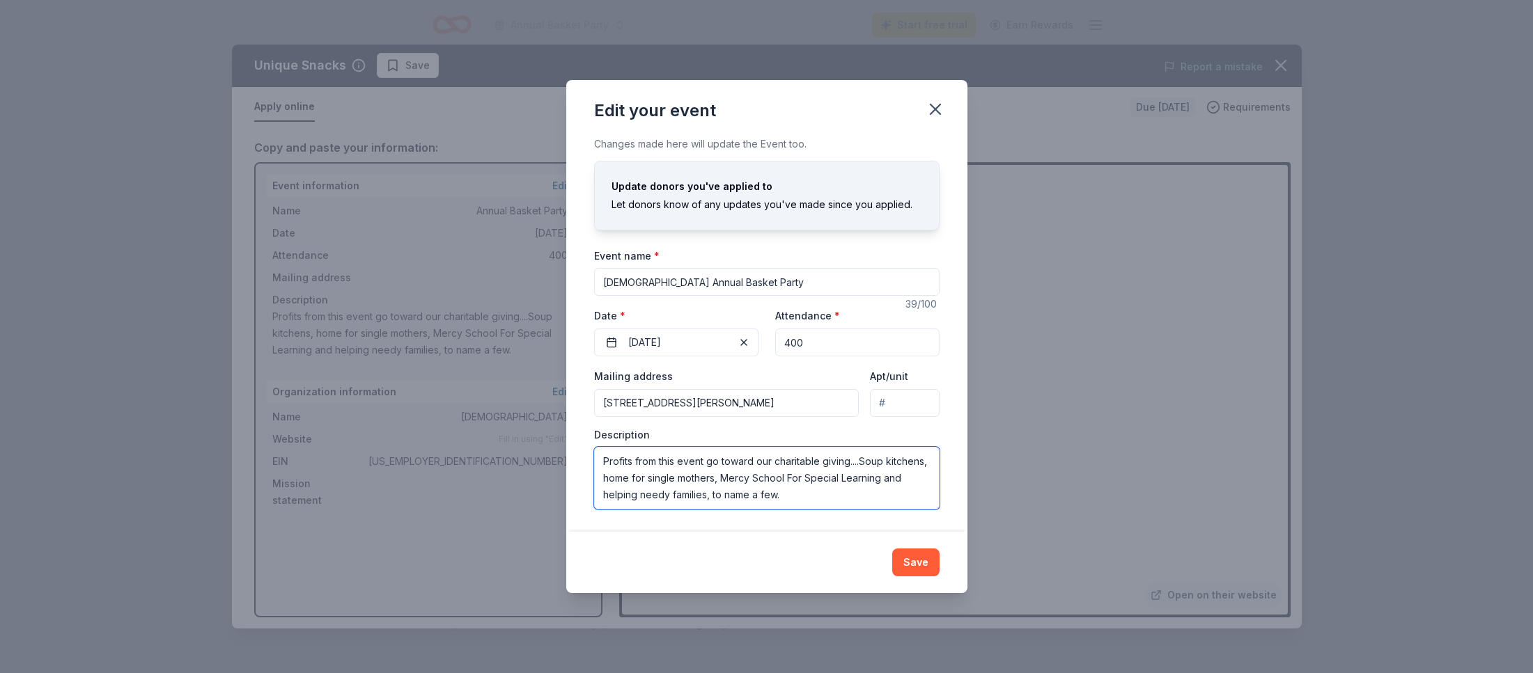
drag, startPoint x: 781, startPoint y: 497, endPoint x: 599, endPoint y: 460, distance: 186.2
click at [599, 460] on textarea "Profits from this event go toward our charitable giving....Soup kitchens, home …" at bounding box center [766, 478] width 345 height 63
click at [607, 459] on textarea "Profits from this event go toward our charitable giving....Soup kitchens, home …" at bounding box center [766, 478] width 345 height 63
click at [604, 460] on textarea "Profits from this event go toward our charitable giving....Soup kitchens, home …" at bounding box center [766, 478] width 345 height 63
drag, startPoint x: 779, startPoint y: 493, endPoint x: 420, endPoint y: 452, distance: 361.7
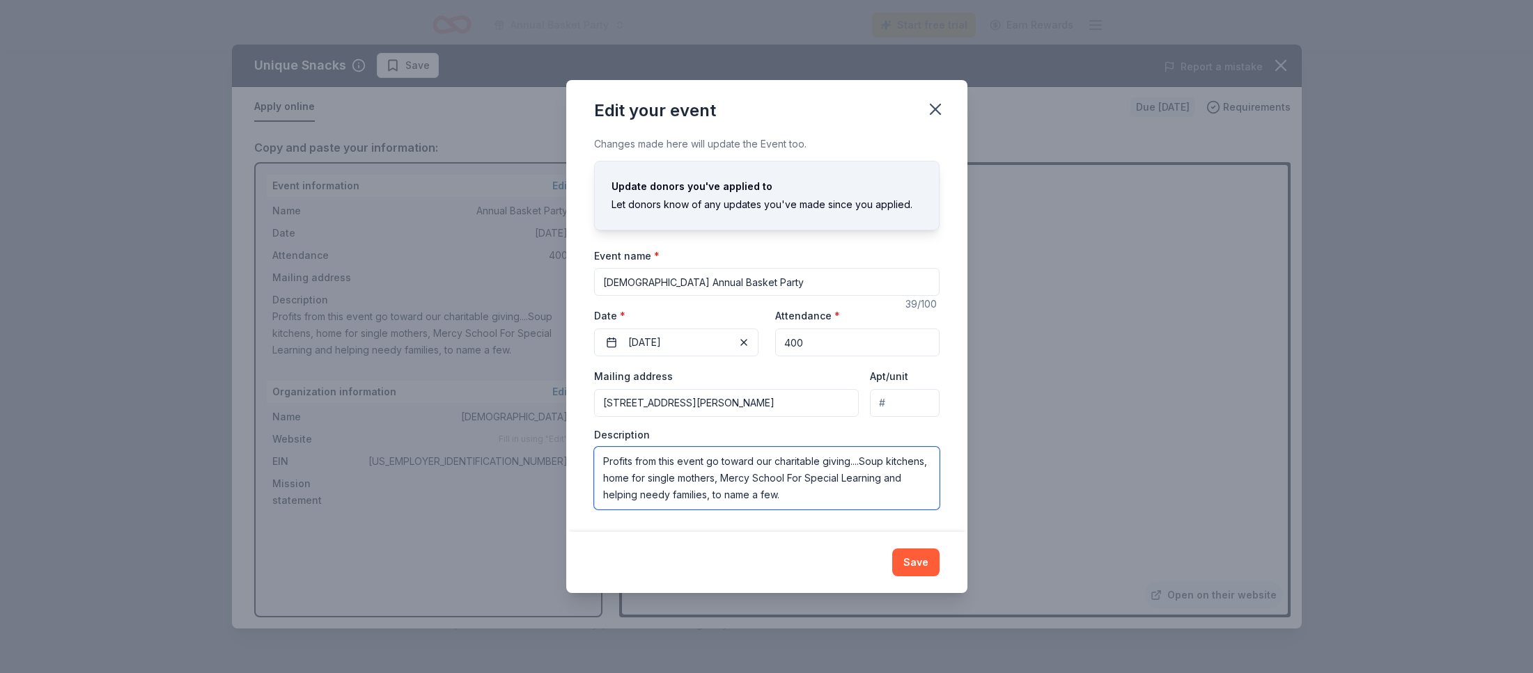
click at [420, 452] on div "Edit your event Changes made here will update the Event too. Update donors you'…" at bounding box center [766, 336] width 1533 height 673
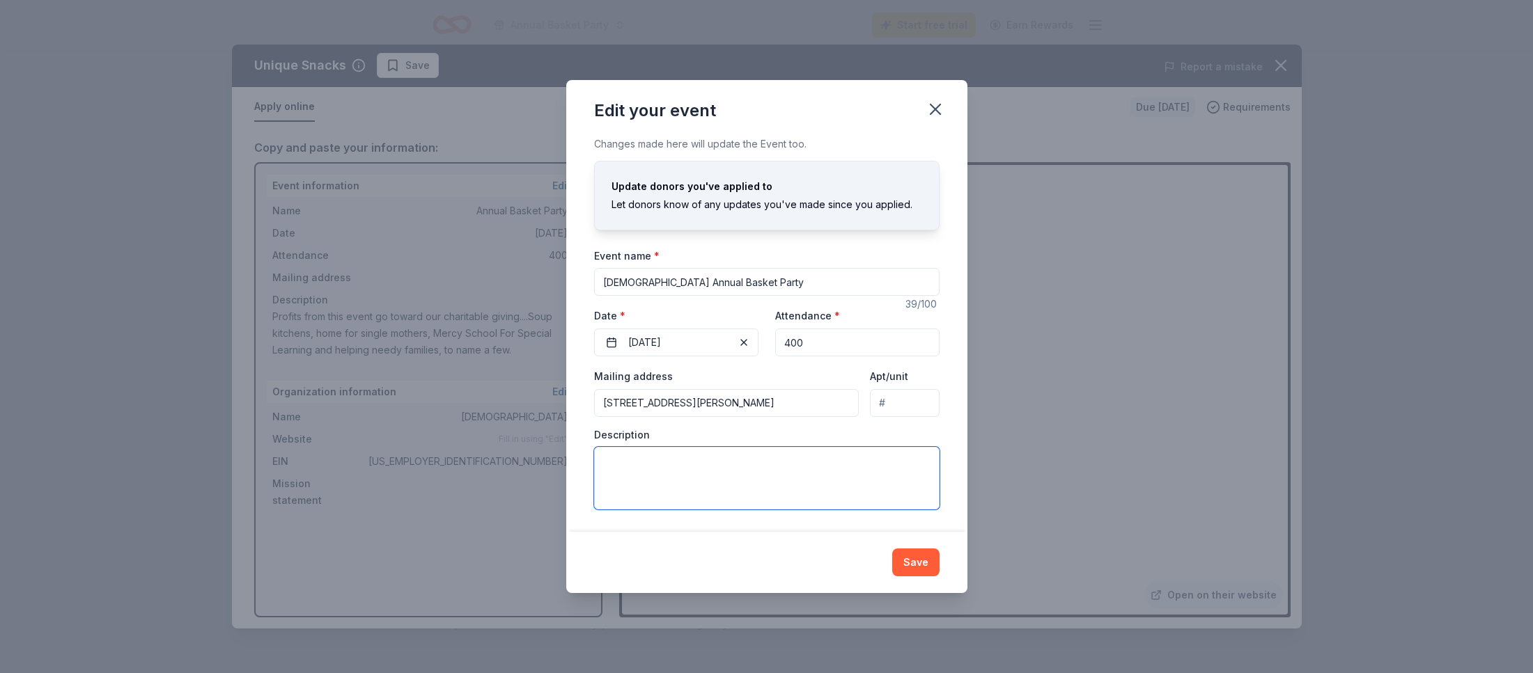
paste textarea "Profits from this event go toward our charitable giving....Soup kitchens, home …"
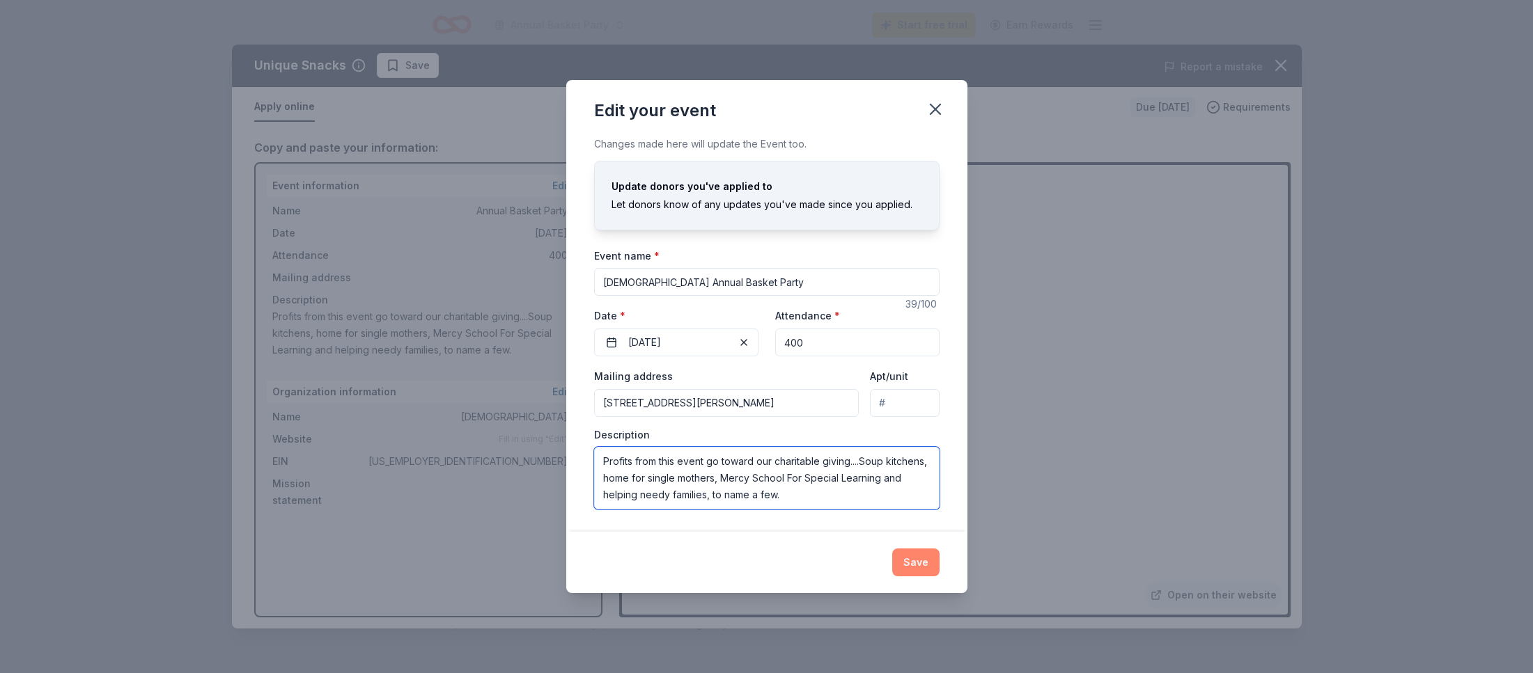
type textarea "Profits from this event go toward our charitable giving....Soup kitchens, home …"
click at [910, 561] on button "Save" at bounding box center [915, 563] width 47 height 28
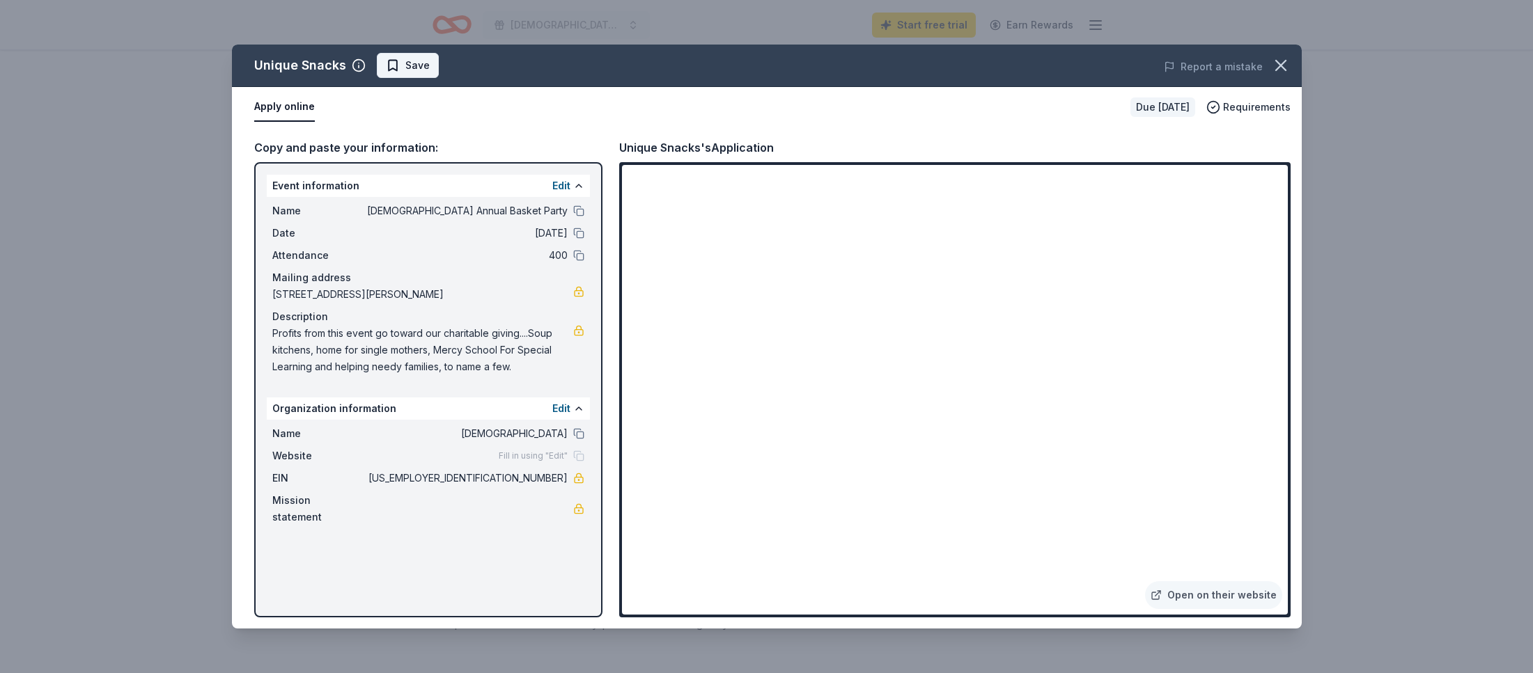
click at [421, 65] on span "Save" at bounding box center [417, 65] width 24 height 17
click at [1235, 595] on link "Open on their website" at bounding box center [1213, 596] width 137 height 28
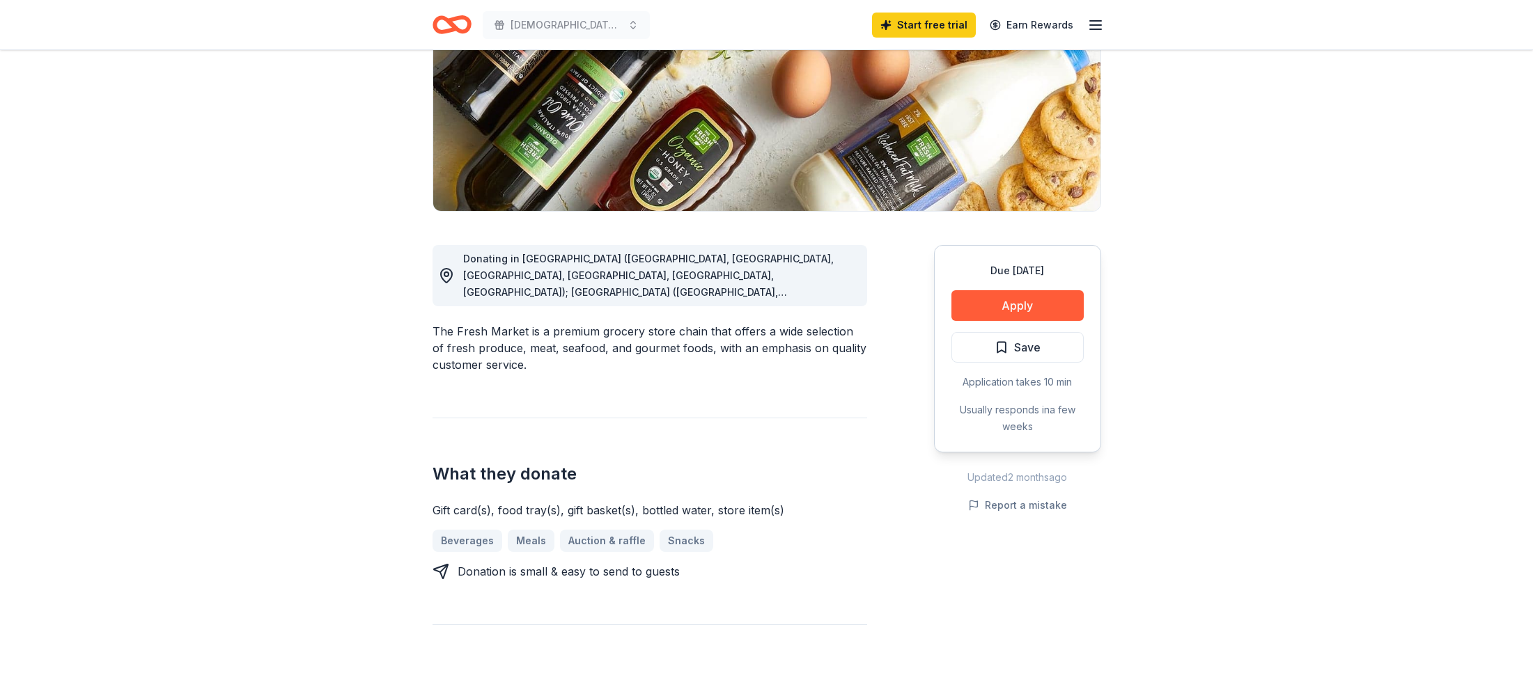
scroll to position [208, 0]
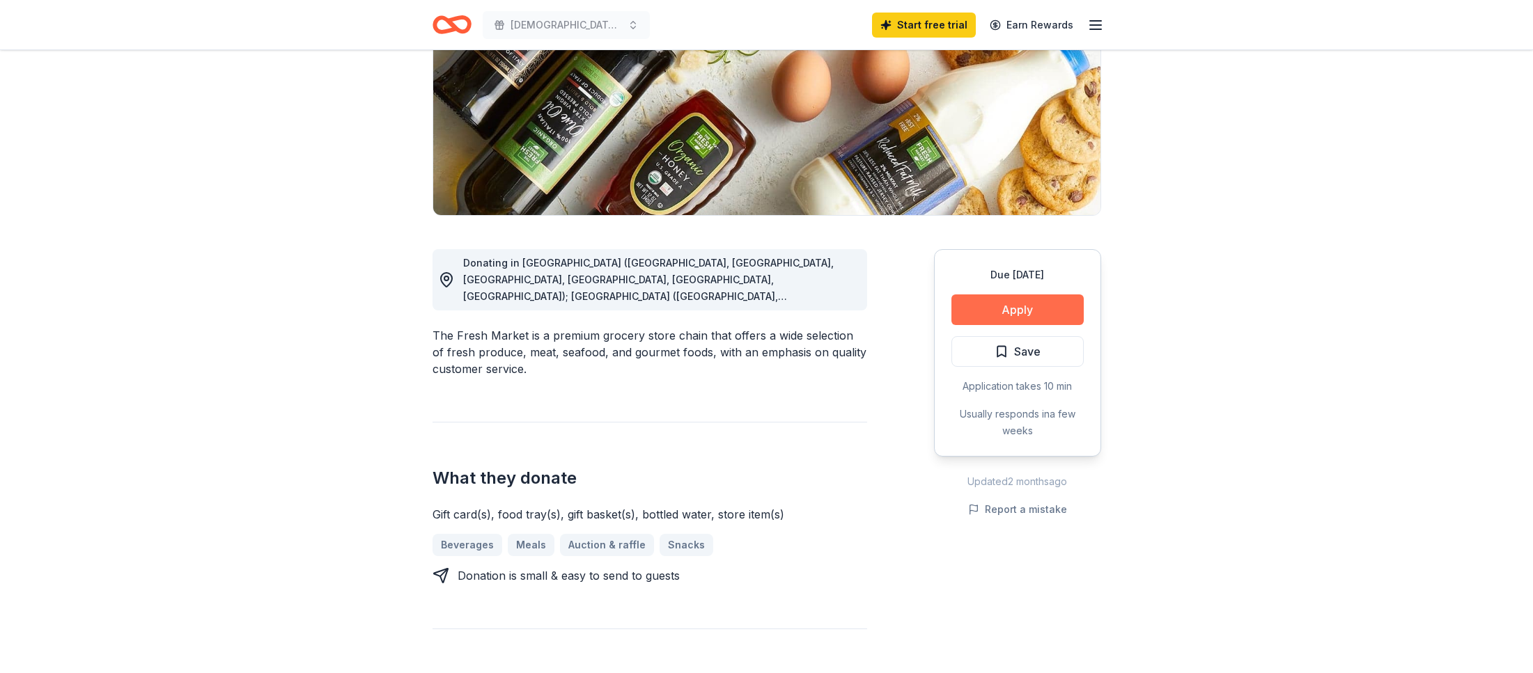
click at [997, 318] on button "Apply" at bounding box center [1017, 310] width 132 height 31
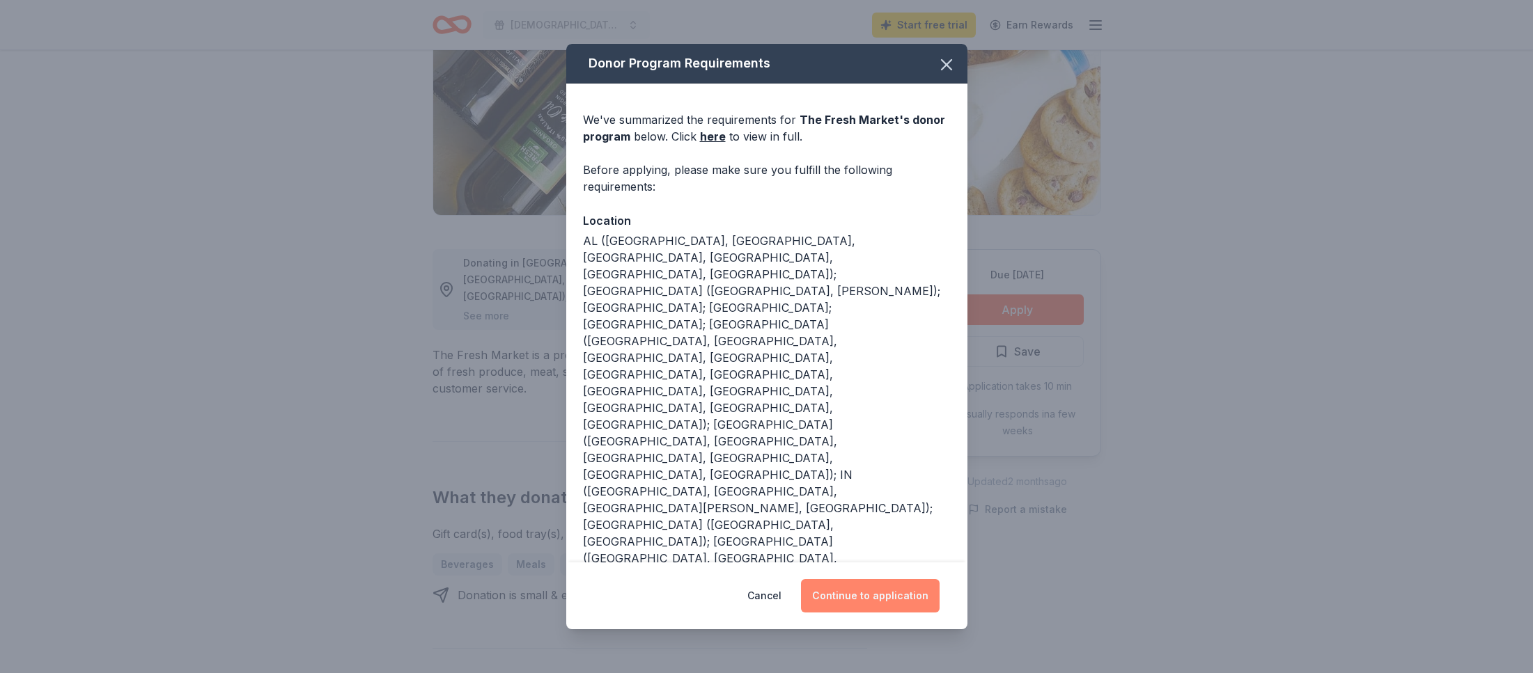
click at [859, 605] on button "Continue to application" at bounding box center [870, 595] width 139 height 33
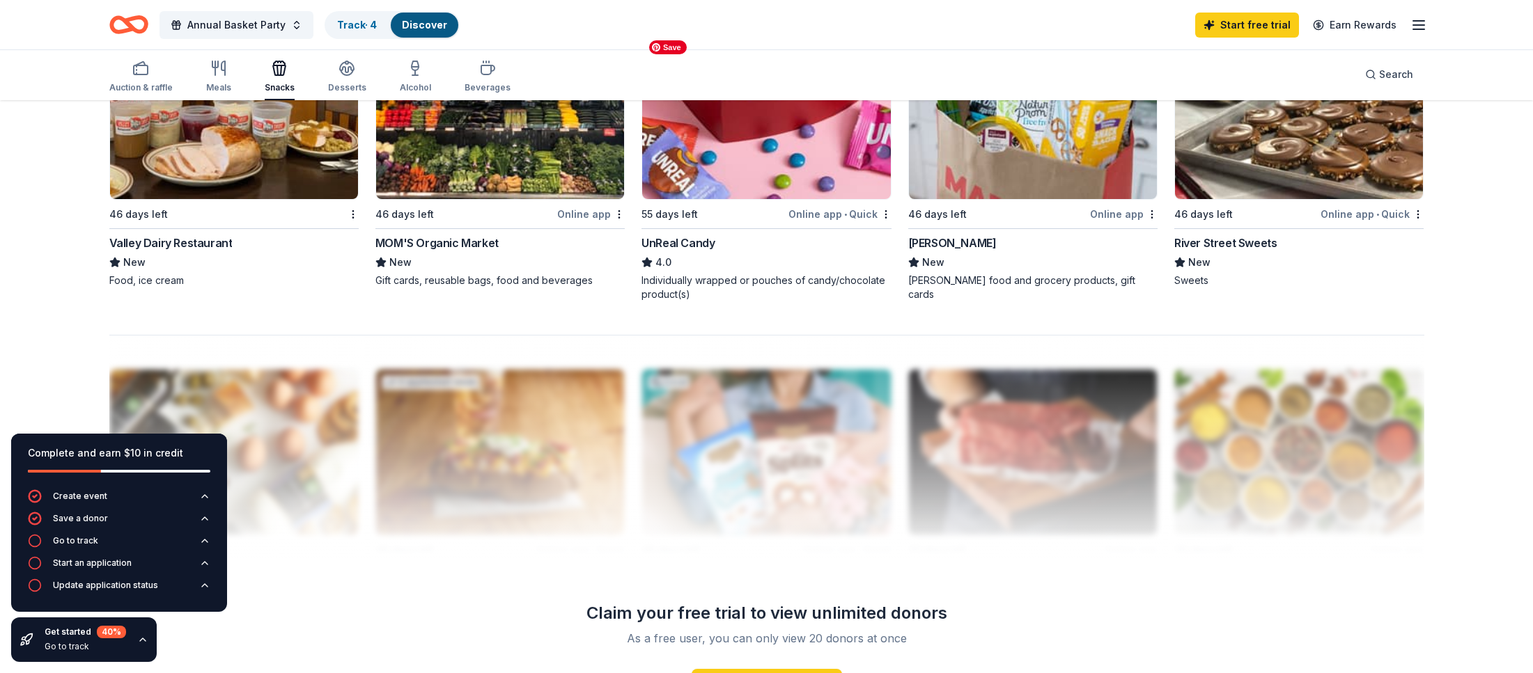
scroll to position [1123, 0]
